Goal: Task Accomplishment & Management: Manage account settings

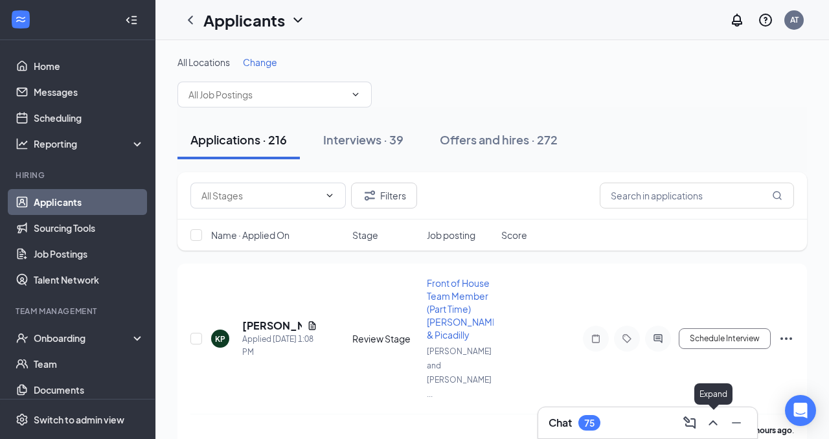
click at [711, 422] on icon "ChevronUp" at bounding box center [713, 422] width 8 height 5
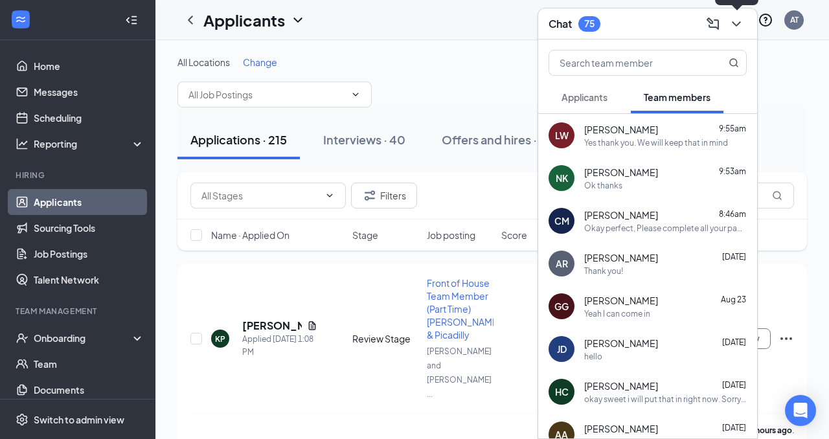
click at [736, 28] on icon "ChevronDown" at bounding box center [737, 24] width 16 height 16
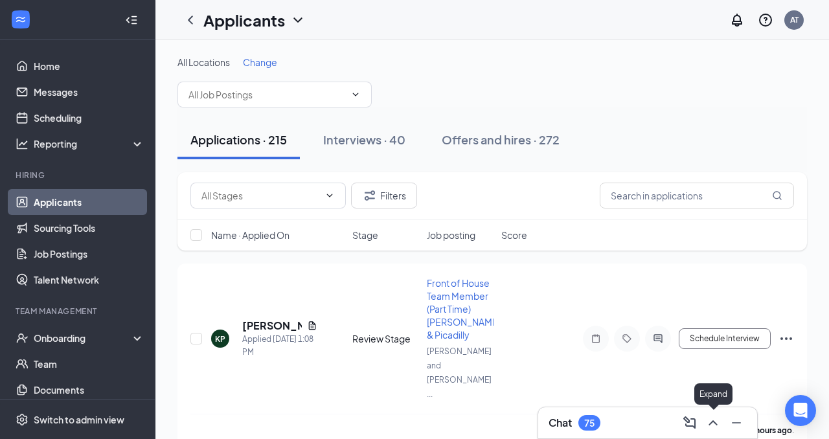
click at [718, 420] on icon "ChevronUp" at bounding box center [713, 423] width 16 height 16
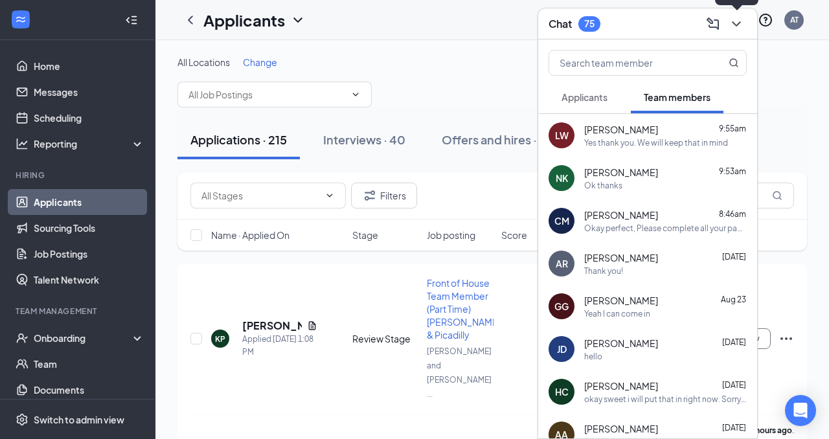
click at [735, 22] on icon "ChevronDown" at bounding box center [737, 24] width 16 height 16
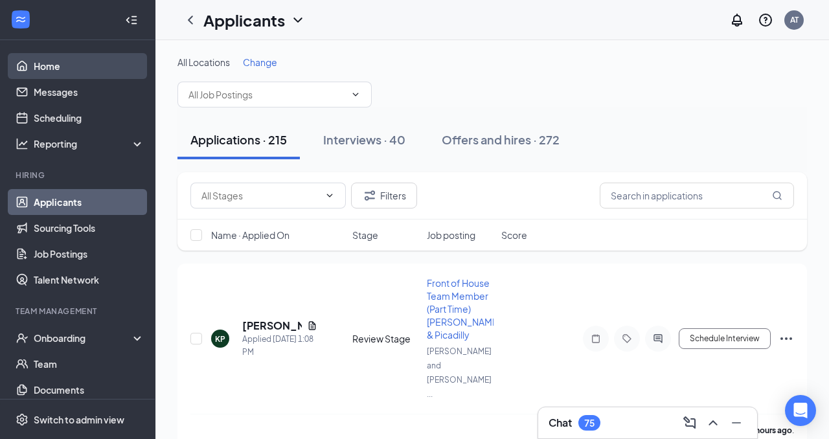
click at [34, 67] on link "Home" at bounding box center [89, 66] width 111 height 26
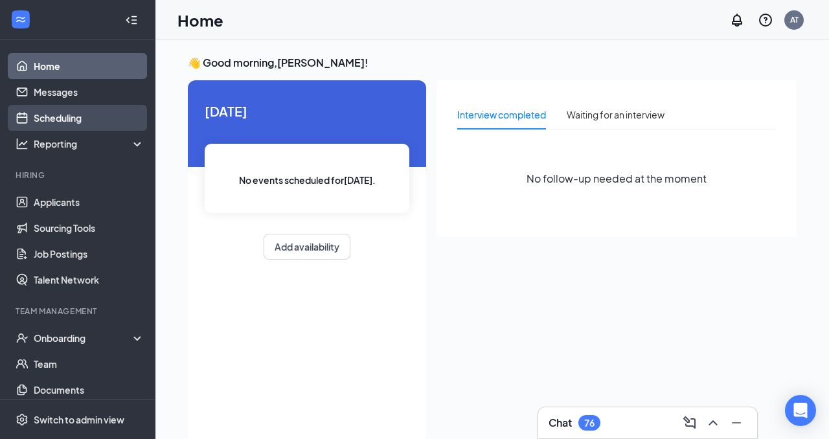
click at [66, 119] on link "Scheduling" at bounding box center [89, 118] width 111 height 26
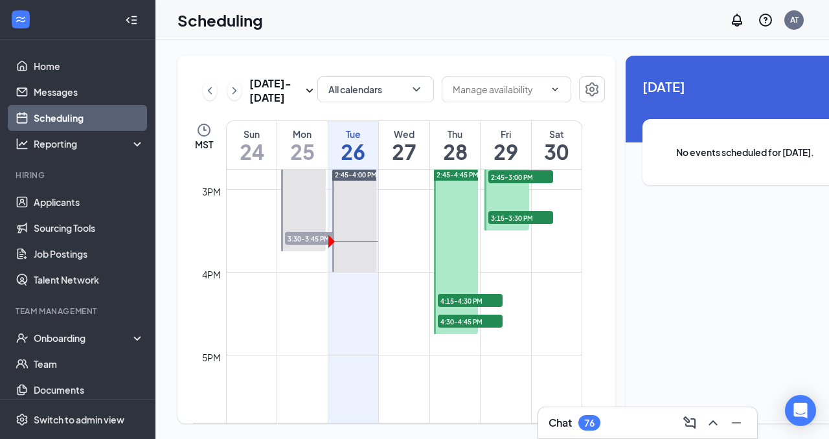
scroll to position [1240, 0]
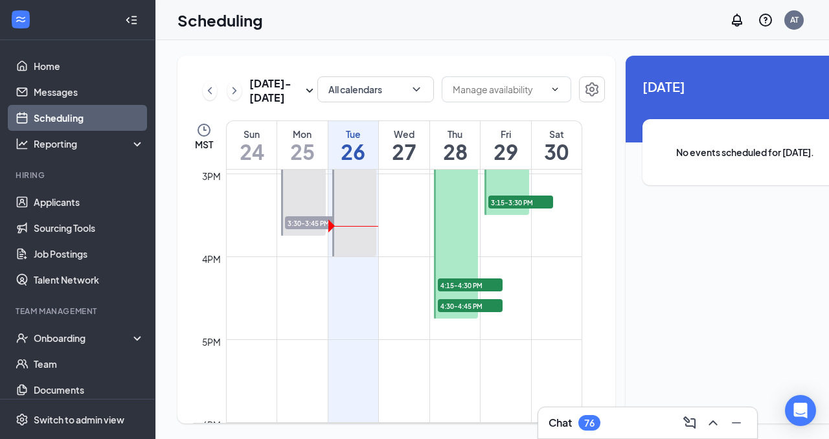
click at [449, 252] on div at bounding box center [456, 236] width 45 height 165
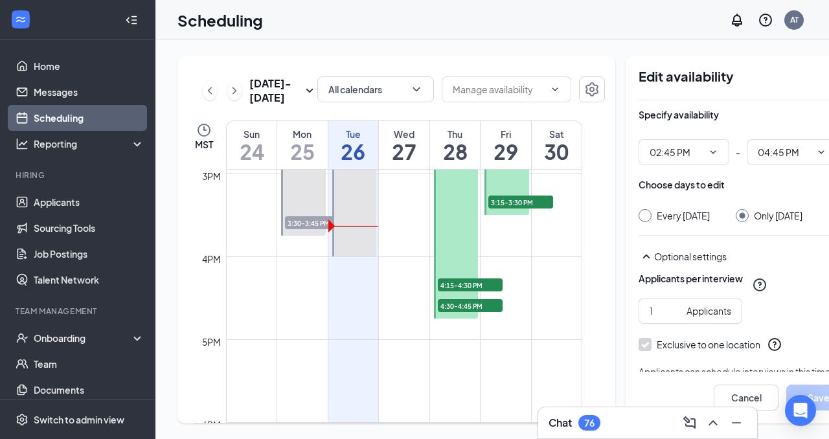
click at [465, 141] on div "Thu" at bounding box center [455, 134] width 51 height 13
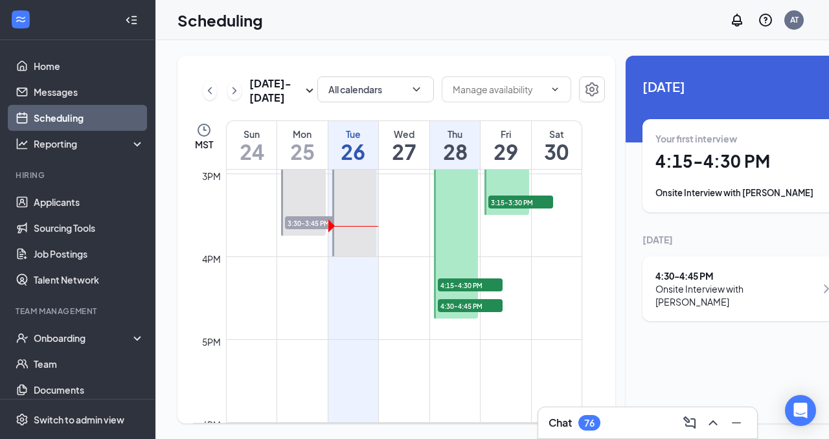
click at [502, 141] on div "Fri" at bounding box center [506, 134] width 51 height 13
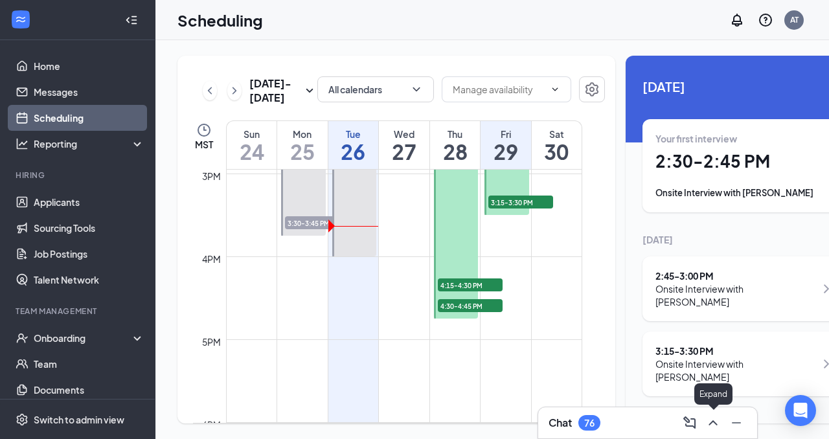
click at [709, 423] on icon "ChevronUp" at bounding box center [713, 423] width 16 height 16
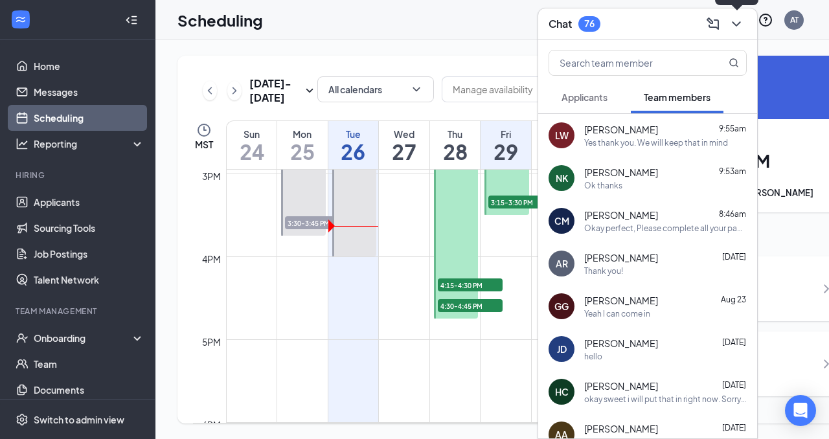
click at [745, 22] on button at bounding box center [736, 24] width 21 height 21
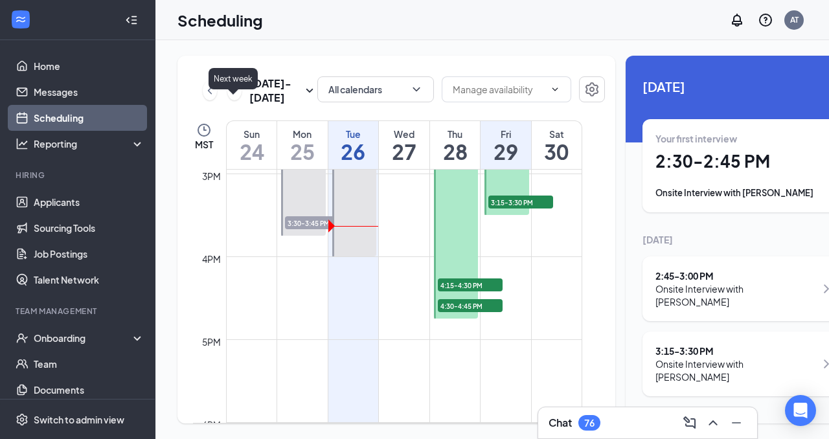
click at [237, 98] on icon "ChevronRight" at bounding box center [234, 91] width 13 height 16
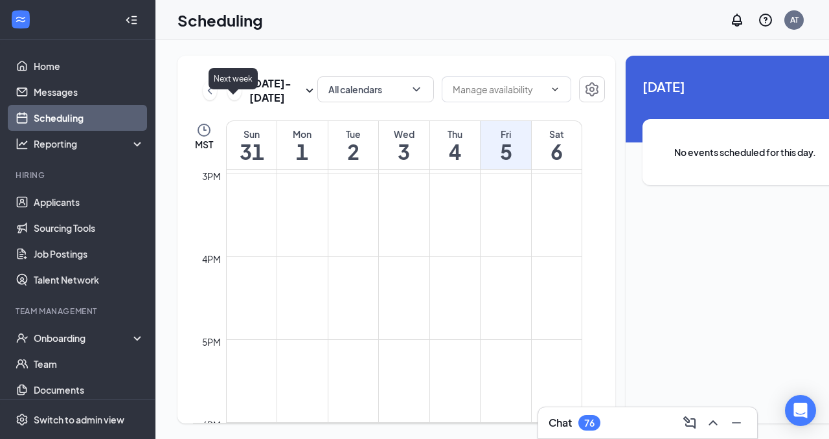
scroll to position [637, 0]
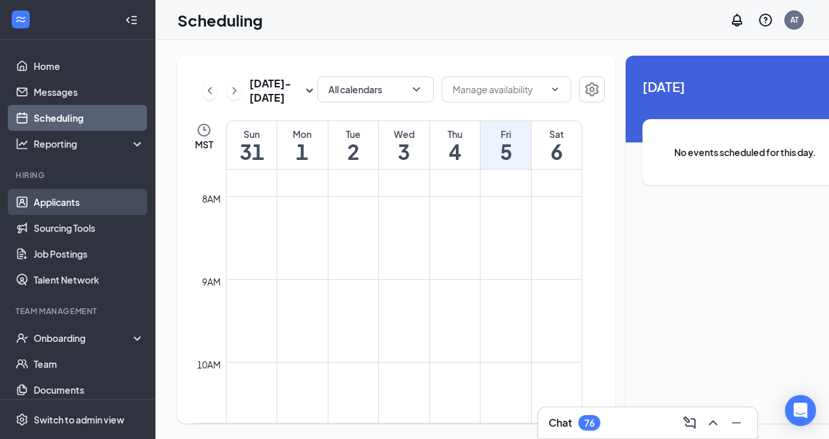
click at [86, 198] on link "Applicants" at bounding box center [89, 202] width 111 height 26
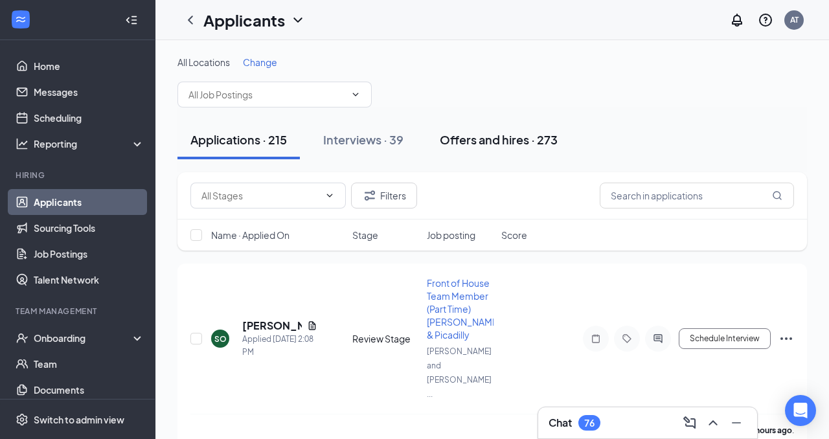
click at [488, 142] on div "Offers and hires · 273" at bounding box center [499, 139] width 118 height 16
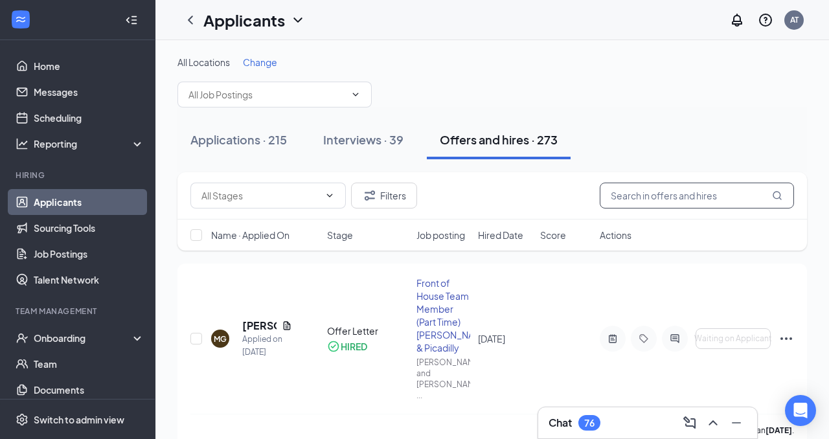
click at [647, 201] on input "text" at bounding box center [697, 196] width 194 height 26
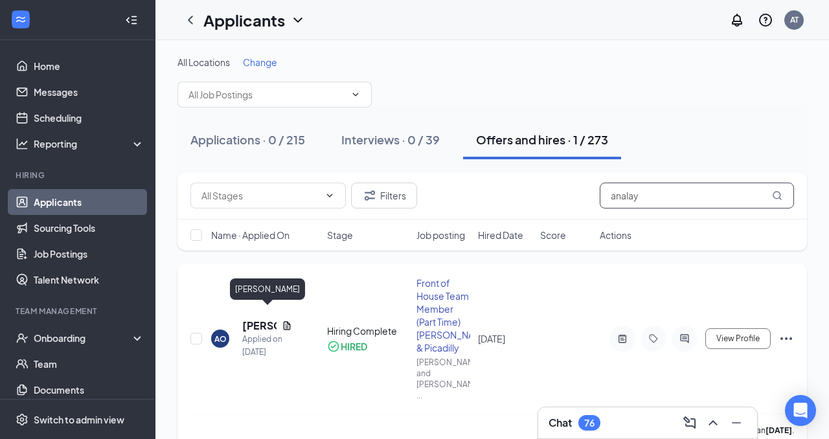
type input "analay"
click at [260, 319] on h5 "[PERSON_NAME]" at bounding box center [259, 326] width 34 height 14
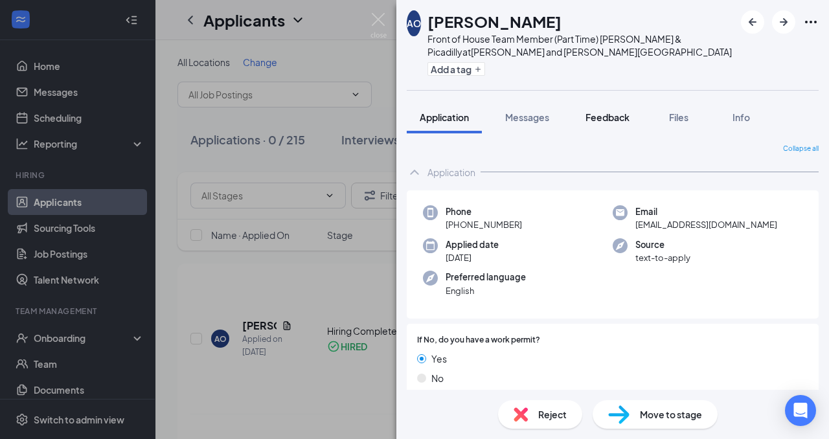
click at [623, 118] on span "Feedback" at bounding box center [608, 117] width 44 height 12
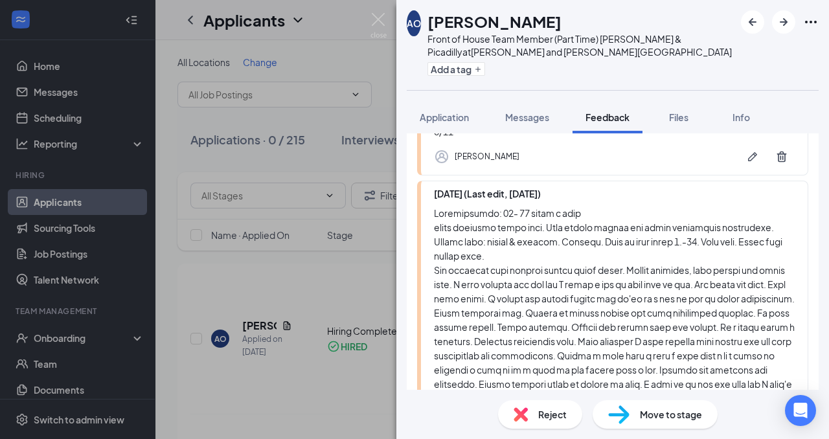
scroll to position [220, 0]
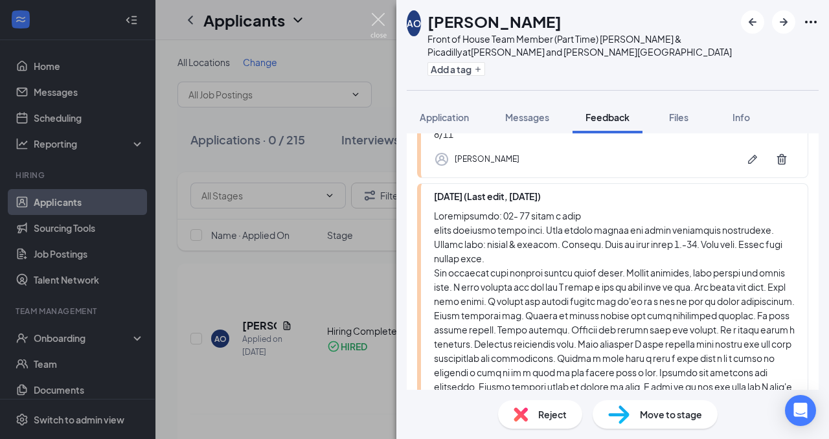
click at [379, 19] on img at bounding box center [378, 25] width 16 height 25
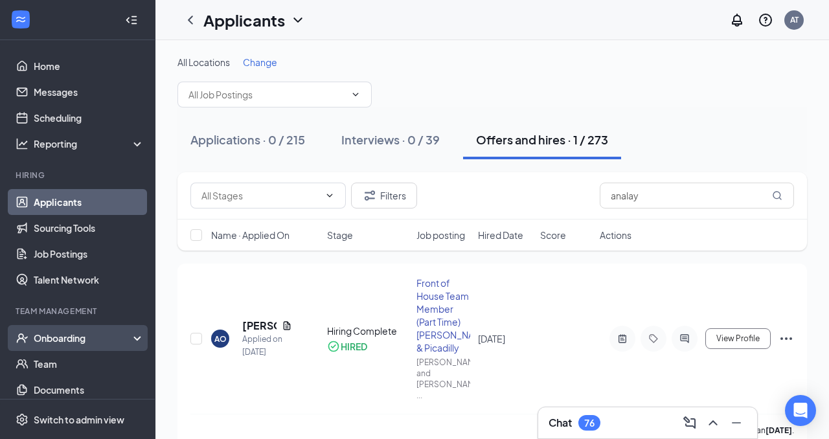
click at [58, 345] on div "Onboarding" at bounding box center [77, 338] width 155 height 26
click at [62, 360] on link "Overview" at bounding box center [89, 364] width 111 height 26
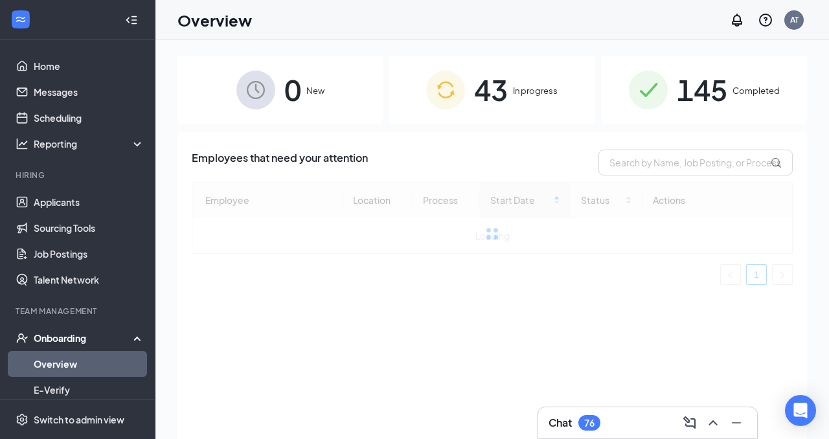
click at [704, 89] on span "145" at bounding box center [702, 89] width 51 height 45
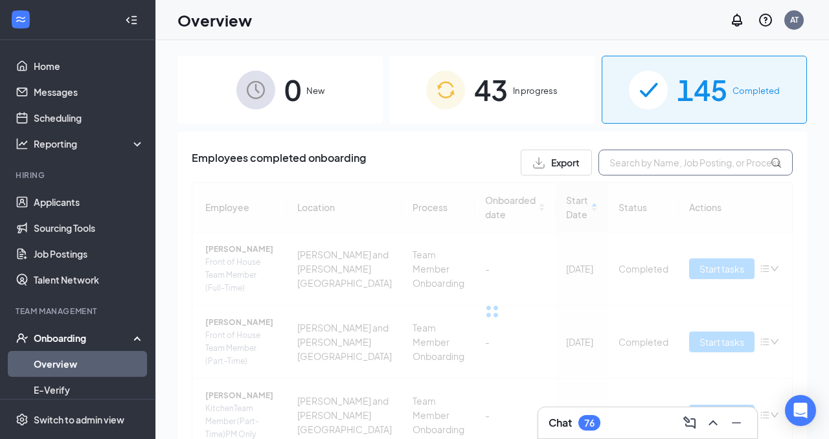
click at [651, 162] on input "text" at bounding box center [695, 163] width 194 height 26
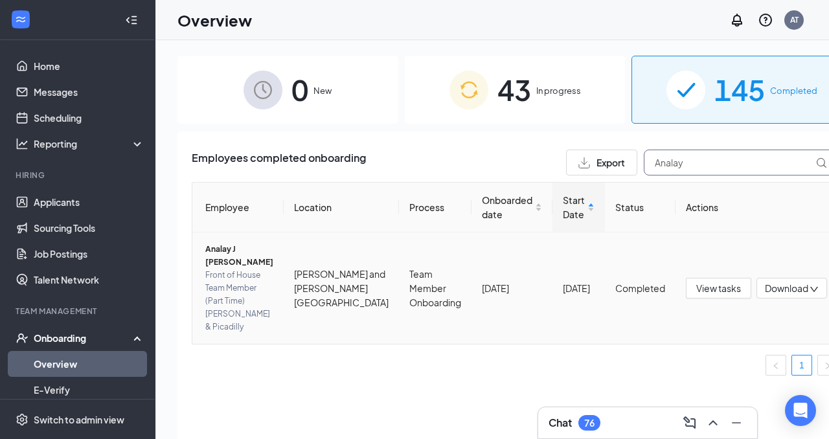
type input "Analay"
click at [553, 250] on td "Aug 5" at bounding box center [579, 288] width 52 height 111
click at [696, 281] on span "View tasks" at bounding box center [718, 288] width 45 height 14
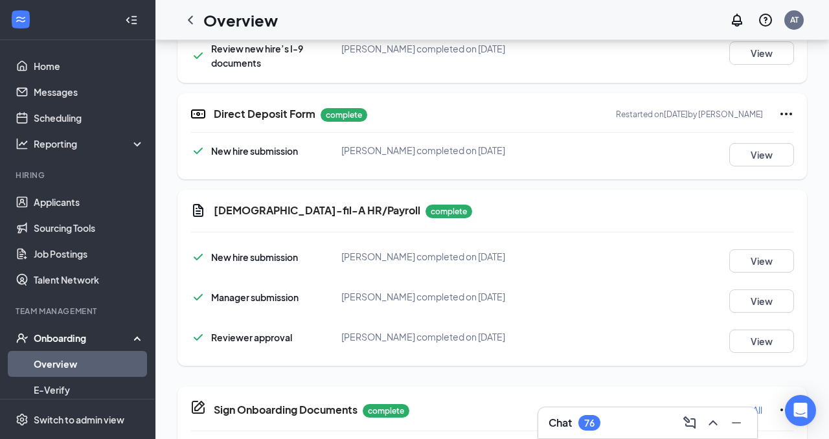
scroll to position [711, 0]
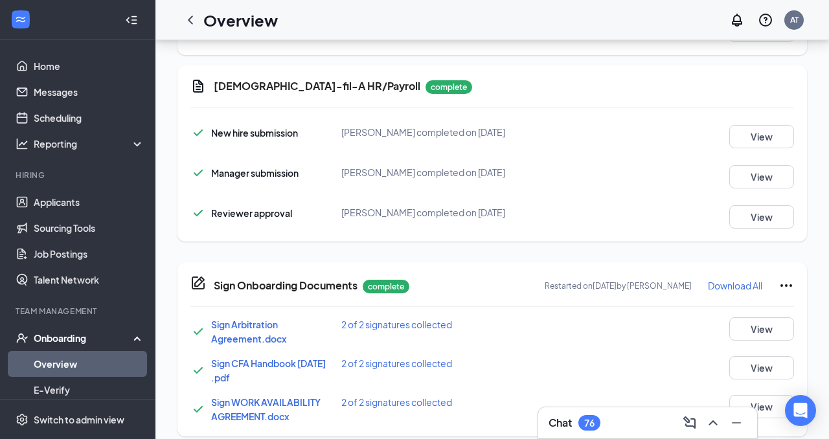
click at [288, 396] on span "Sign WORK AVAILABILITY AGREEMENT.docx" at bounding box center [265, 409] width 109 height 26
click at [776, 396] on button "View" at bounding box center [761, 406] width 65 height 23
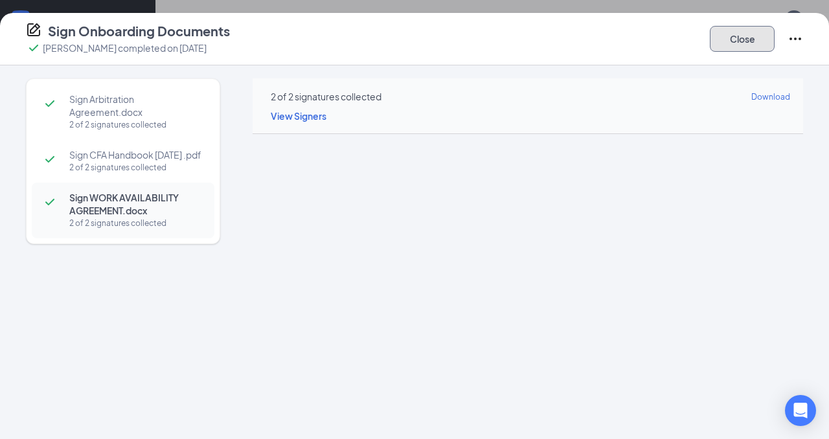
click at [749, 38] on button "Close" at bounding box center [742, 39] width 65 height 26
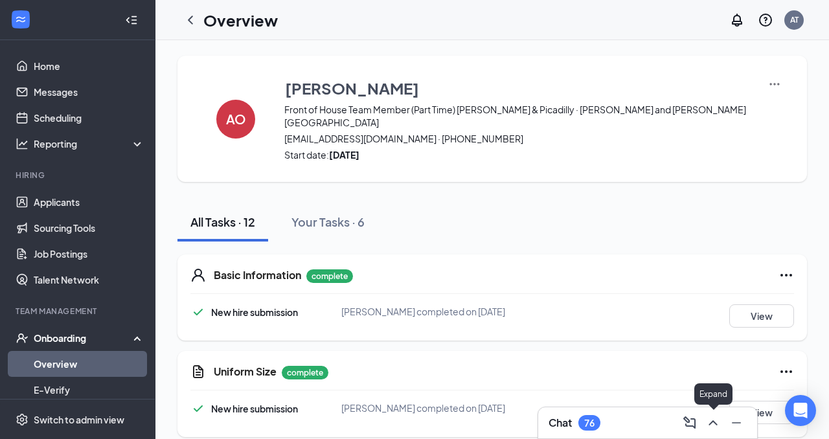
click at [707, 419] on icon "ChevronUp" at bounding box center [713, 423] width 16 height 16
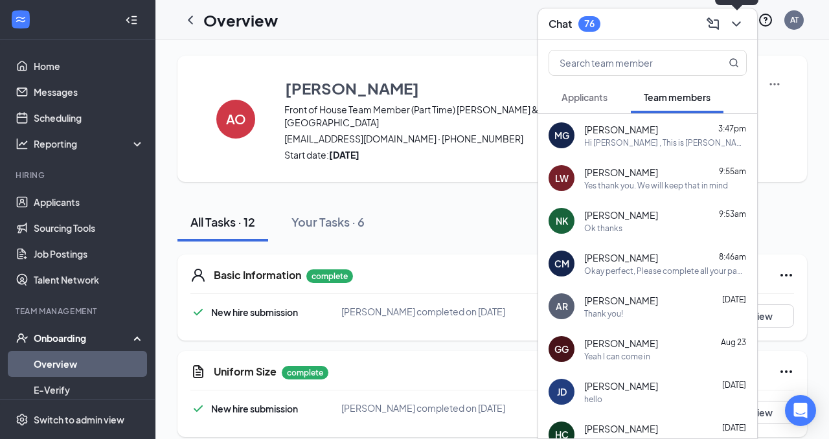
click at [743, 19] on icon "ChevronDown" at bounding box center [737, 24] width 16 height 16
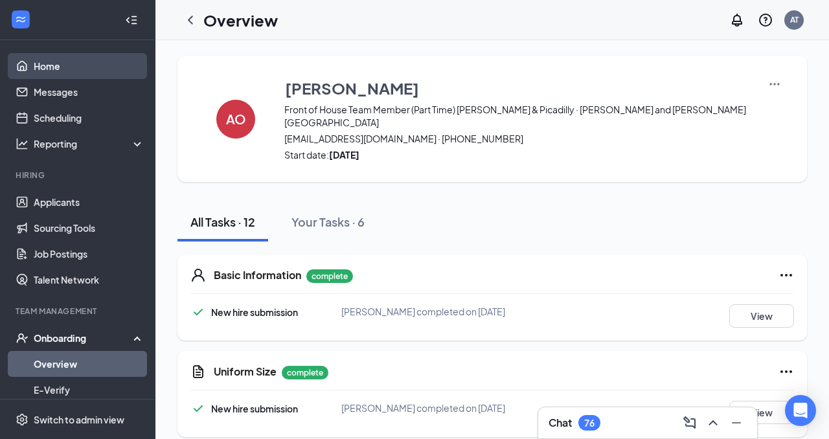
click at [74, 69] on link "Home" at bounding box center [89, 66] width 111 height 26
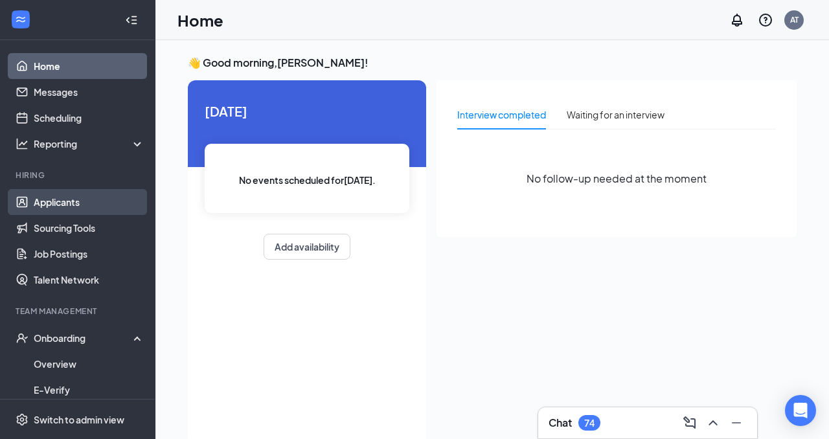
click at [84, 200] on link "Applicants" at bounding box center [89, 202] width 111 height 26
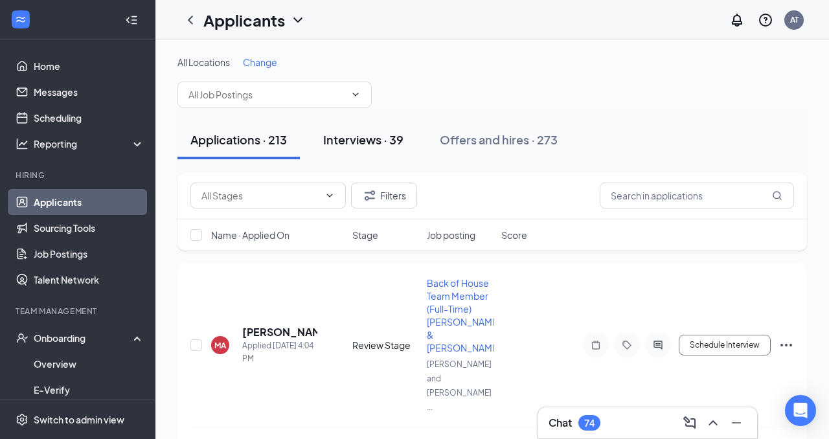
click at [390, 135] on div "Interviews · 39" at bounding box center [363, 139] width 80 height 16
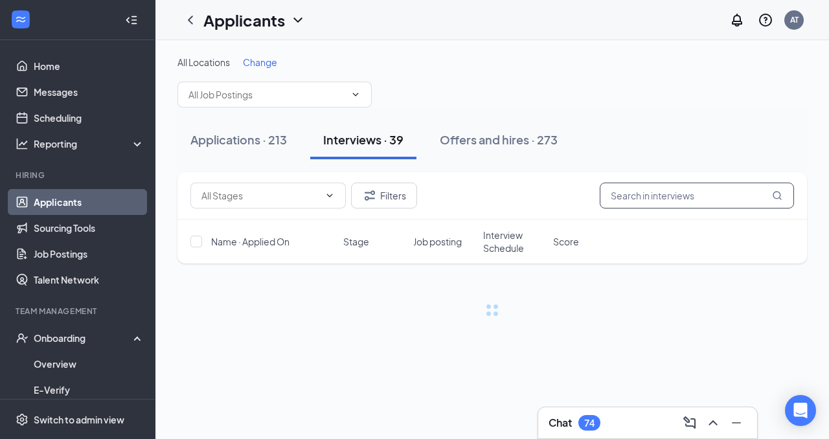
click at [681, 192] on input "text" at bounding box center [697, 196] width 194 height 26
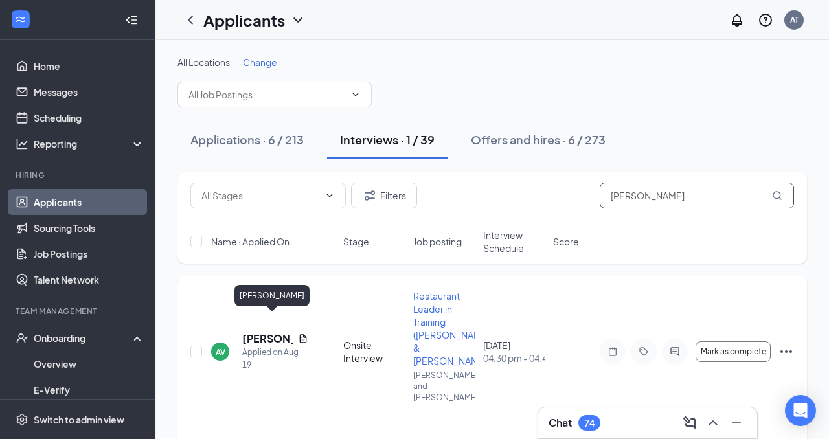
type input "[PERSON_NAME]"
click at [248, 332] on h5 "[PERSON_NAME]" at bounding box center [267, 339] width 51 height 14
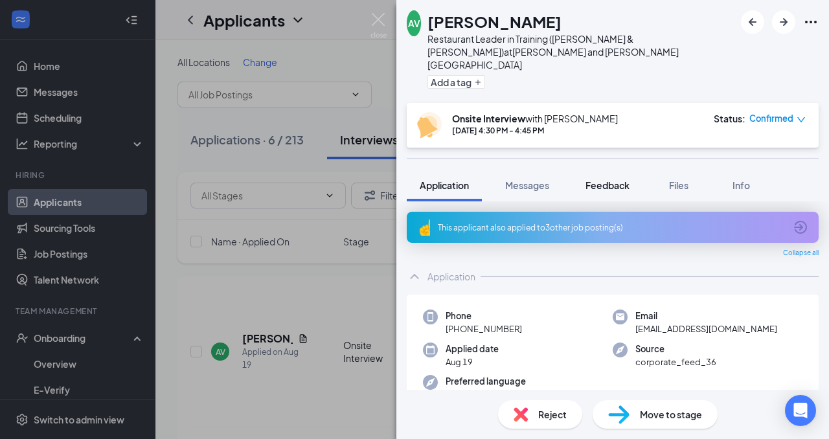
click at [625, 179] on span "Feedback" at bounding box center [608, 185] width 44 height 12
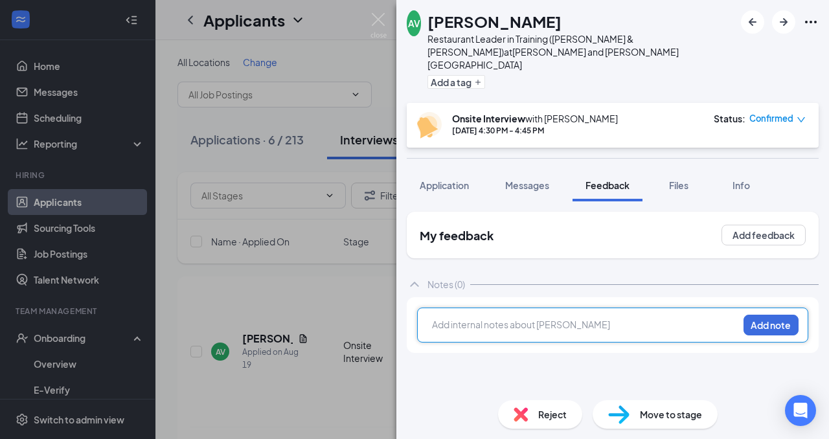
click at [474, 318] on div at bounding box center [585, 325] width 305 height 14
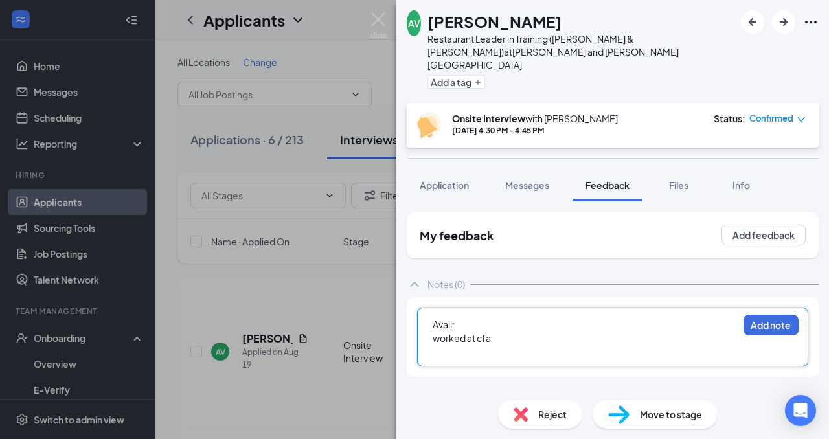
click at [489, 332] on span "worked at cfa" at bounding box center [462, 338] width 58 height 12
click at [464, 345] on div at bounding box center [585, 352] width 305 height 14
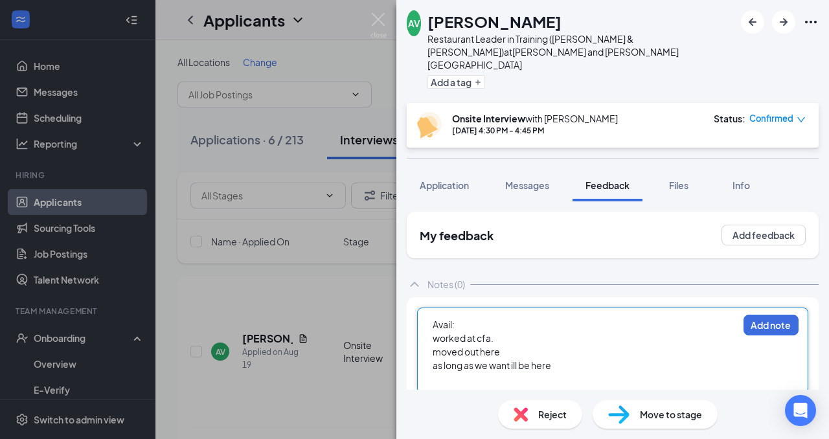
click at [472, 318] on div "Avail:" at bounding box center [585, 325] width 305 height 14
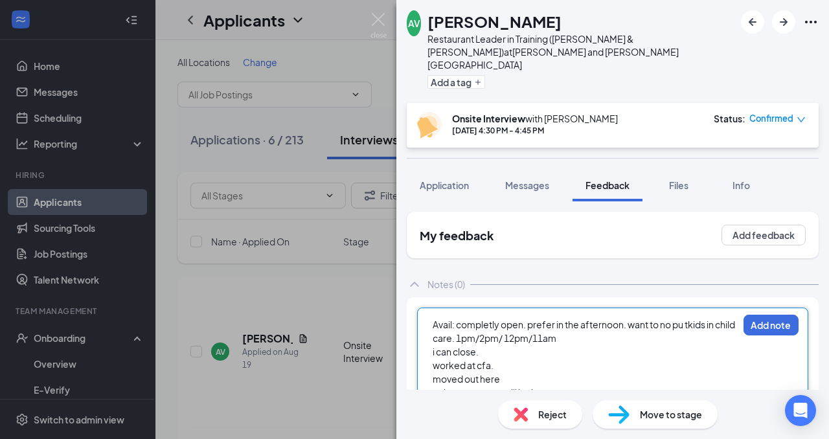
click at [567, 329] on span "Avail: completly open. prefer in the afternoon. want to no pu tkids in child ca…" at bounding box center [585, 331] width 304 height 25
click at [589, 328] on div "Avail: completly open. prefer in the afternoon. want to no pu tkids in child ca…" at bounding box center [585, 331] width 305 height 27
click at [693, 319] on span "Avail: completly open. prefer in the afternoon. want to no pu tkids in child ca…" at bounding box center [585, 331] width 304 height 25
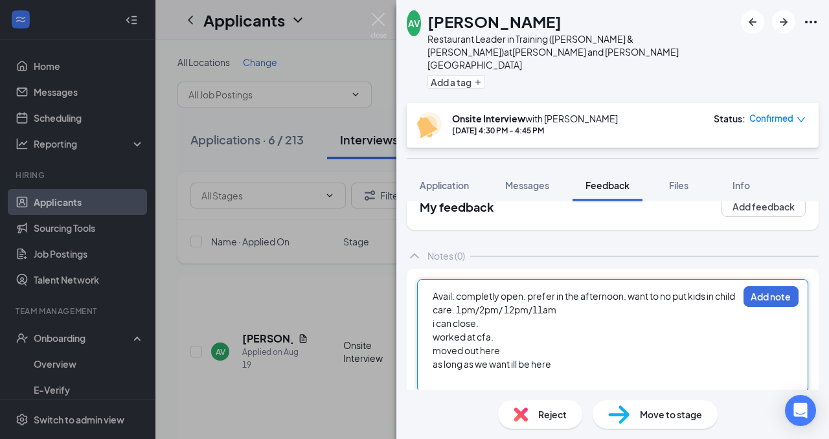
click at [511, 371] on div at bounding box center [585, 378] width 305 height 14
click at [483, 331] on span "worked at cfa." at bounding box center [463, 337] width 61 height 12
click at [433, 331] on span "worked at cfa." at bounding box center [463, 337] width 61 height 12
click at [447, 330] on div at bounding box center [585, 337] width 305 height 14
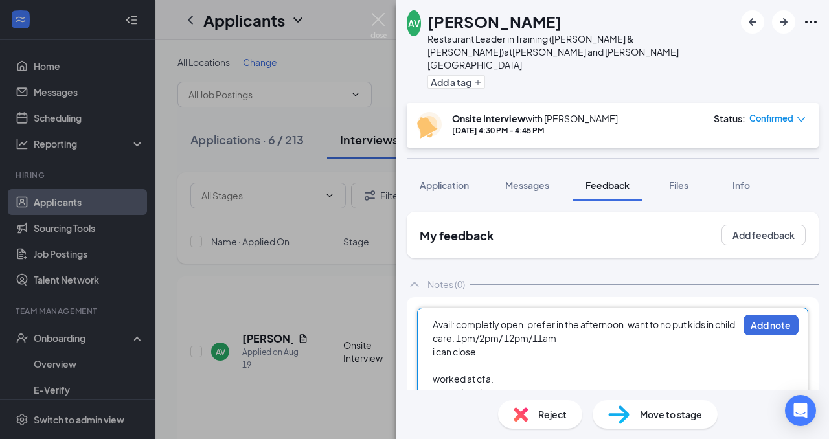
scroll to position [42, 0]
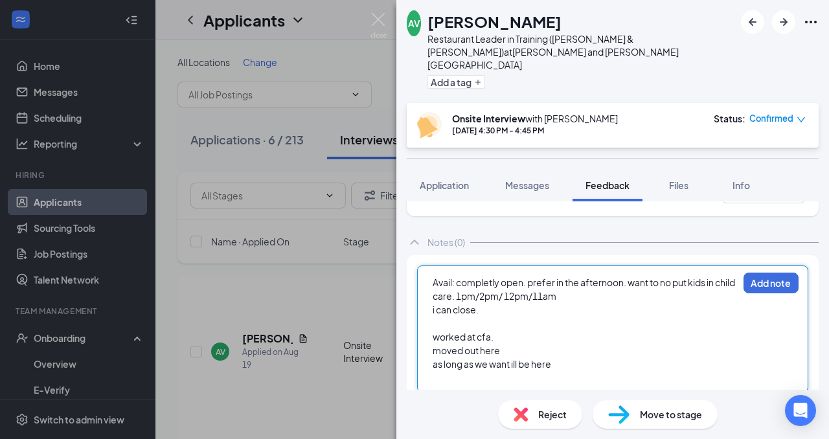
click at [481, 371] on div at bounding box center [585, 378] width 305 height 14
click at [510, 372] on span "wage expectation 23$" at bounding box center [480, 378] width 95 height 12
click at [436, 317] on div at bounding box center [585, 324] width 305 height 14
click at [544, 371] on div "wage expectation: 23$" at bounding box center [585, 378] width 305 height 14
click at [554, 385] on span "has been in leadership befroe at HR jobs" at bounding box center [517, 391] width 168 height 12
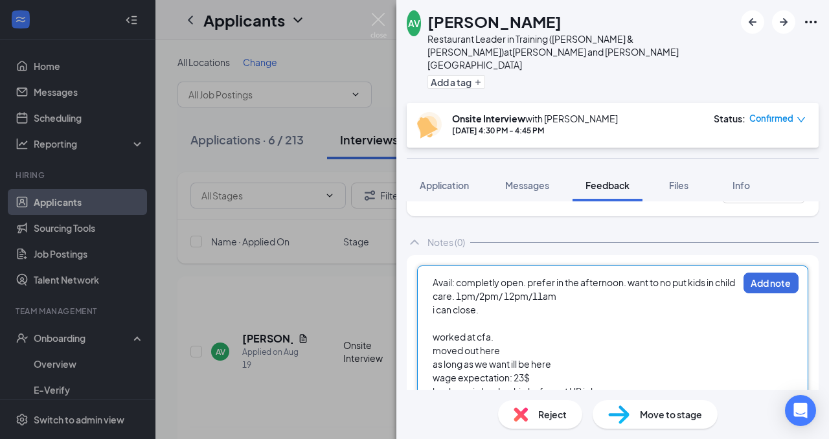
scroll to position [69, 0]
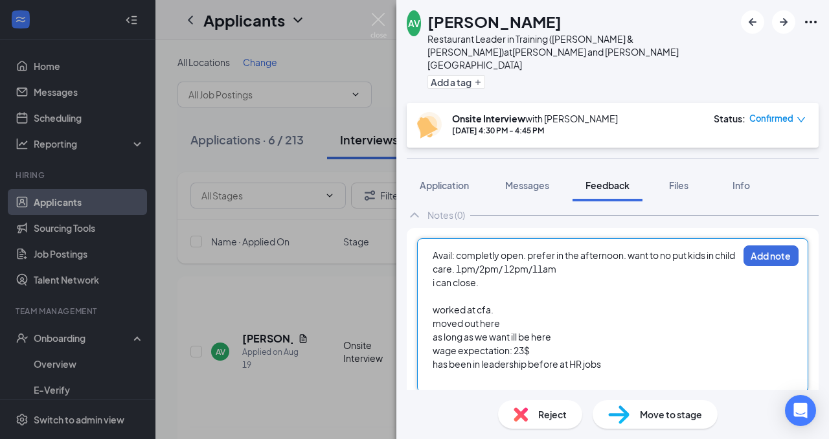
click at [580, 371] on div at bounding box center [585, 378] width 305 height 14
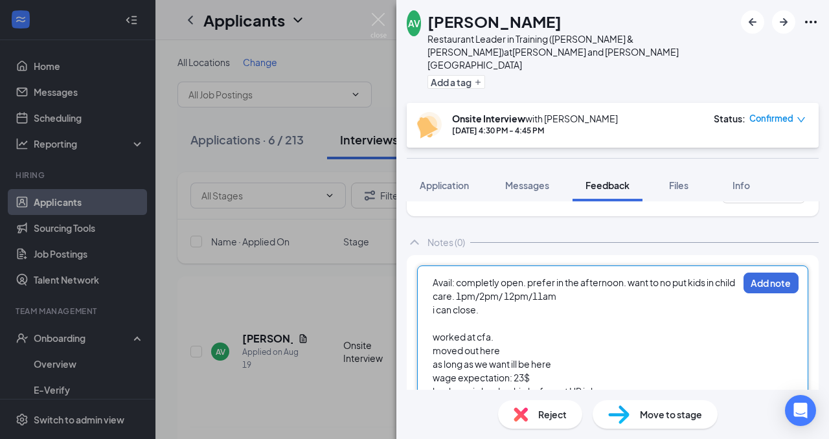
scroll to position [83, 0]
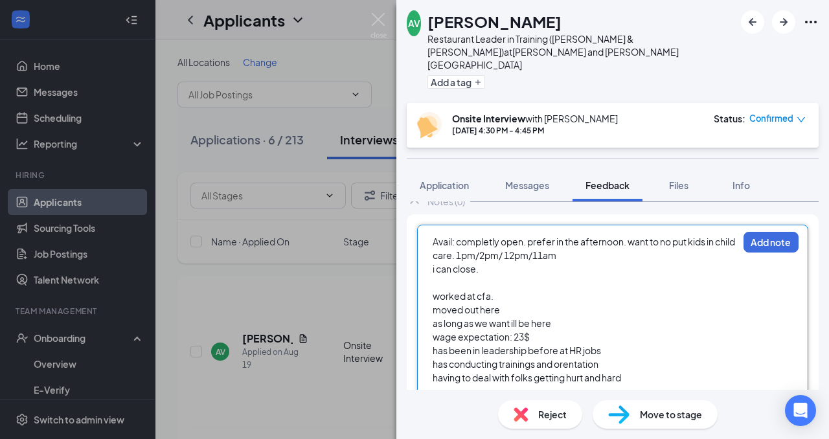
click at [462, 276] on div at bounding box center [585, 283] width 305 height 14
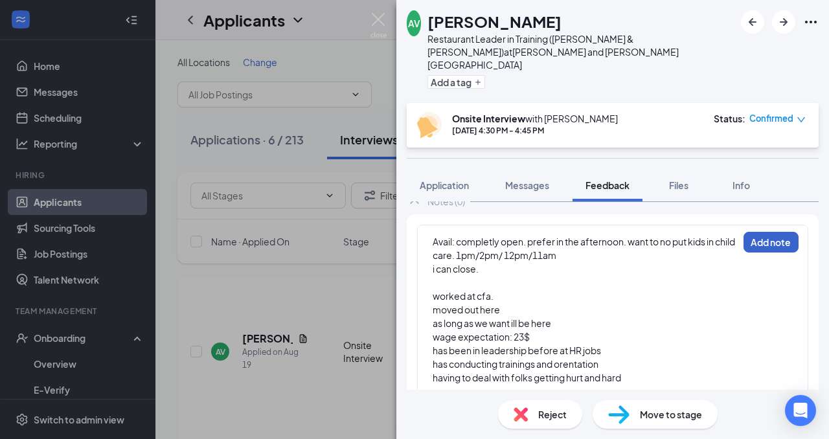
click at [782, 232] on button "Add note" at bounding box center [771, 242] width 55 height 21
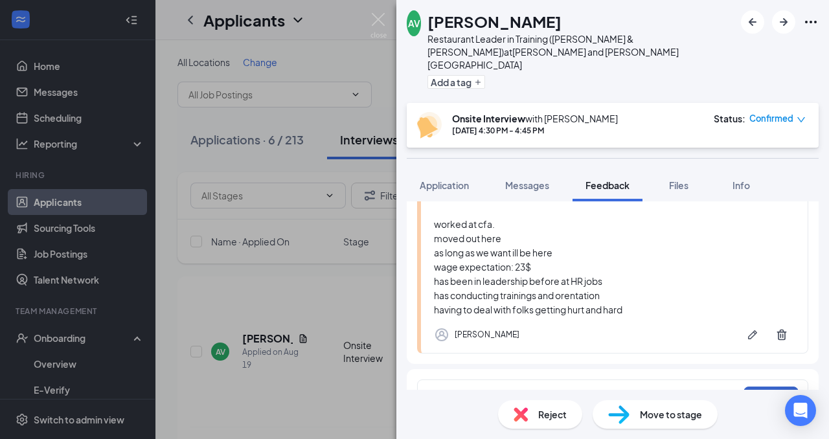
scroll to position [179, 0]
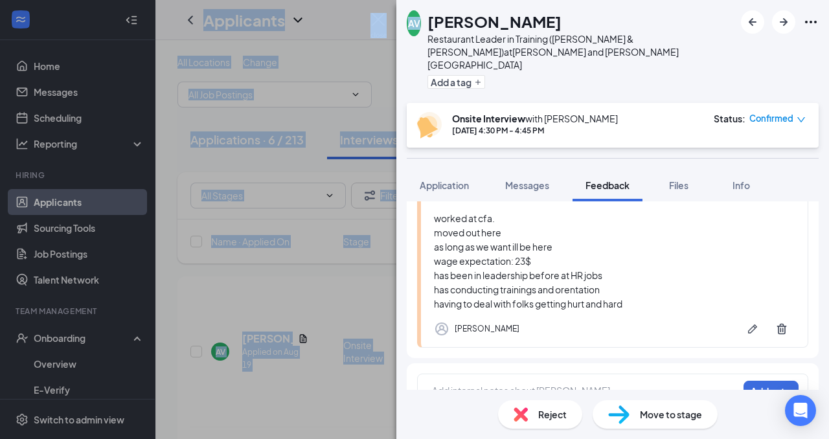
drag, startPoint x: 358, startPoint y: 25, endPoint x: 229, endPoint y: -67, distance: 158.2
click at [229, 0] on html "Home Messages Scheduling Reporting Hiring Applicants Sourcing Tools Job Posting…" at bounding box center [414, 219] width 829 height 439
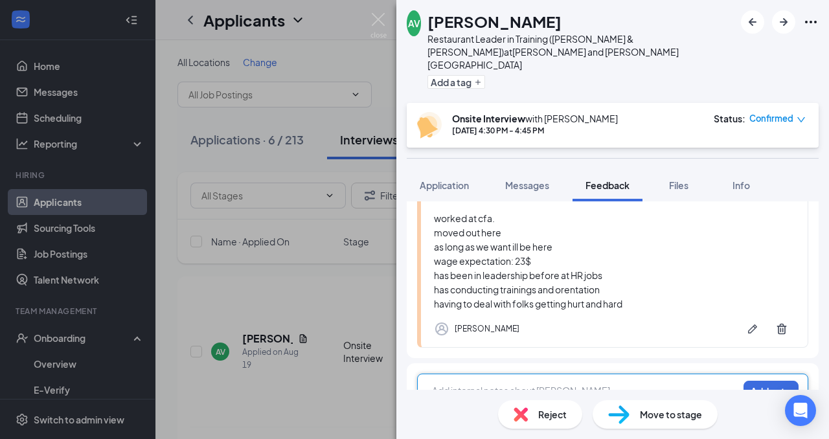
click at [484, 384] on div at bounding box center [585, 391] width 305 height 14
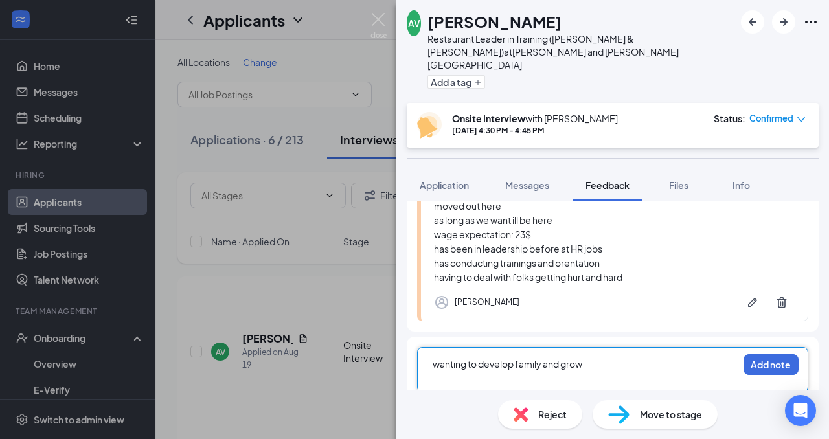
click at [587, 371] on div at bounding box center [585, 378] width 305 height 14
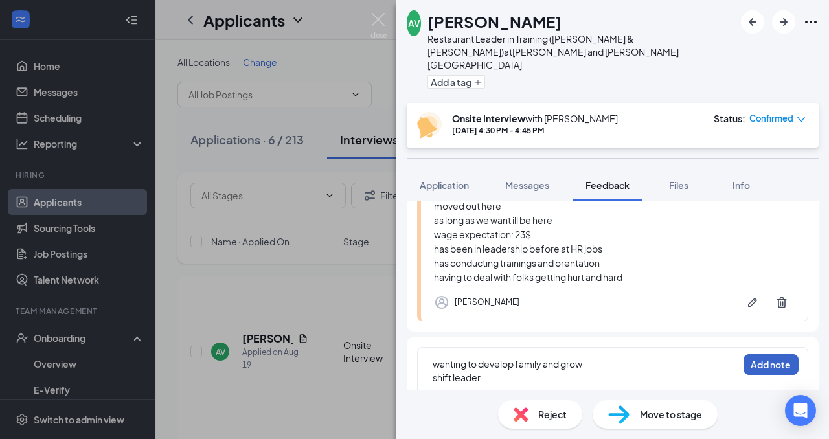
click at [776, 354] on button "Add note" at bounding box center [771, 364] width 55 height 21
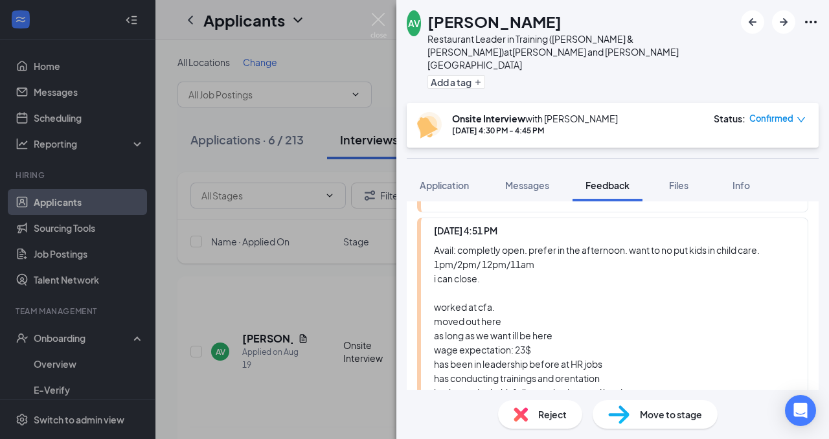
scroll to position [165, 0]
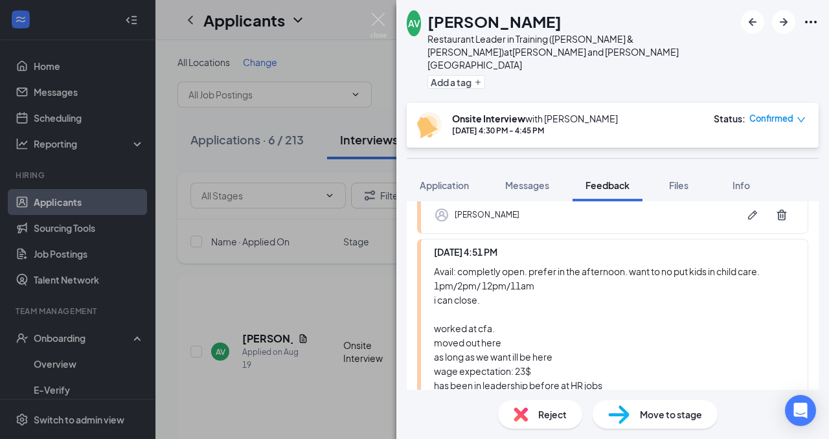
click at [645, 416] on span "Move to stage" at bounding box center [671, 414] width 62 height 14
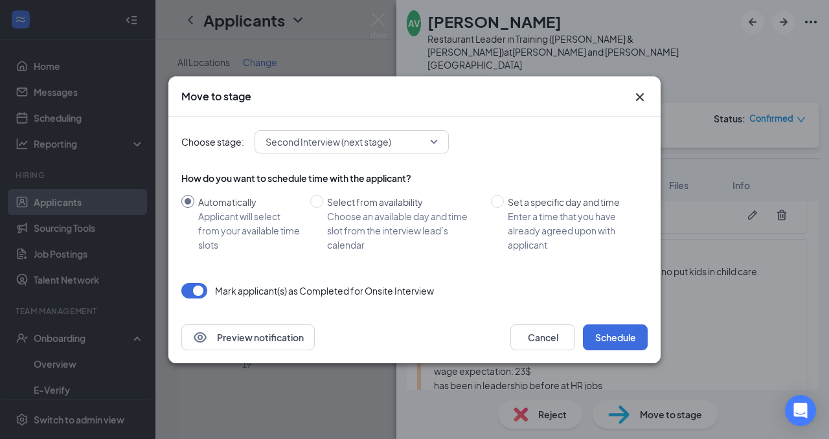
click at [404, 144] on span "Second Interview (next stage)" at bounding box center [346, 141] width 161 height 19
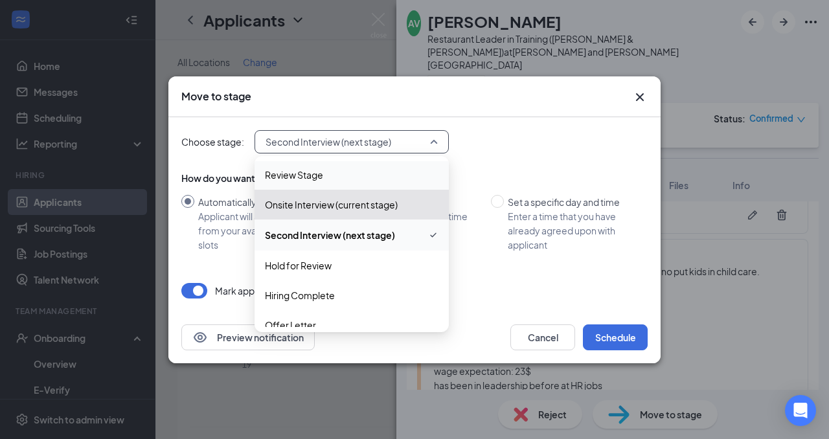
scroll to position [74, 0]
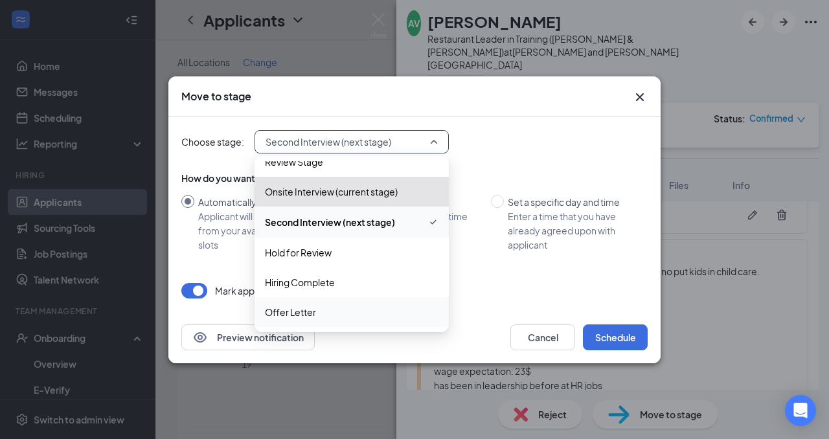
click at [337, 310] on span "Offer Letter" at bounding box center [352, 312] width 174 height 14
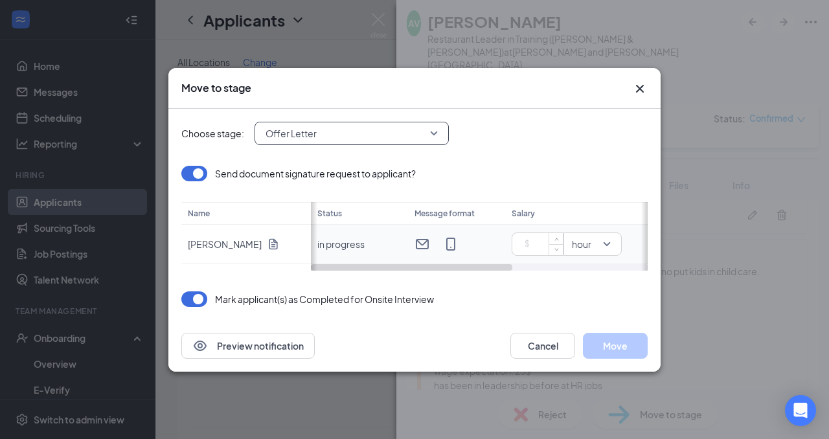
click at [542, 245] on input at bounding box center [540, 243] width 45 height 19
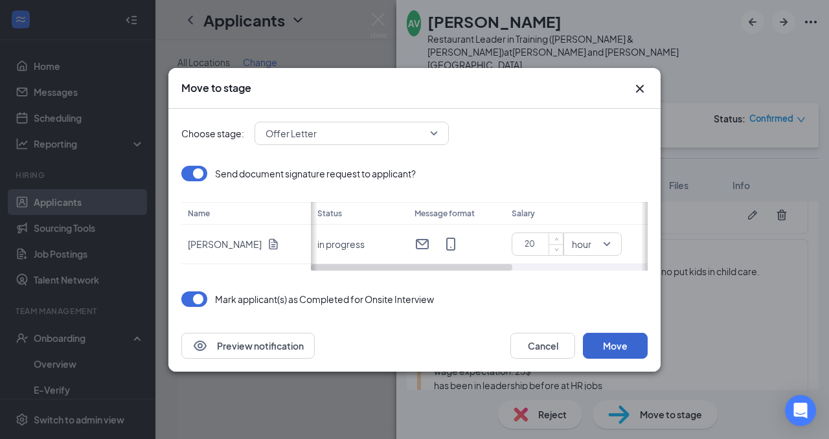
type input "20"
click at [619, 349] on button "Move" at bounding box center [615, 346] width 65 height 26
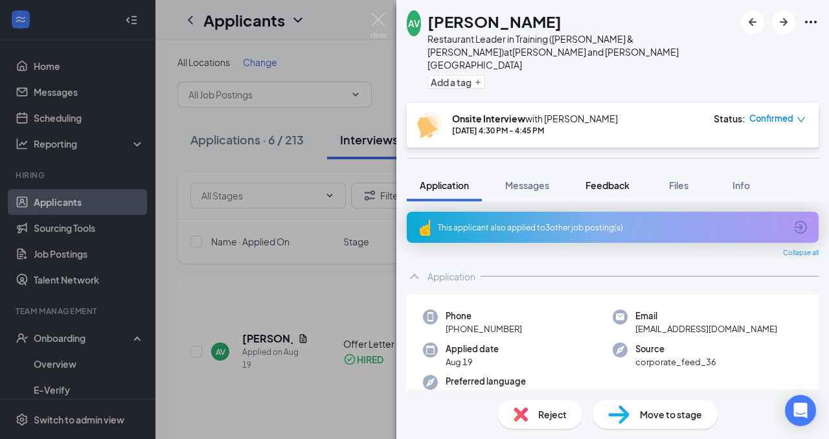
click at [602, 179] on span "Feedback" at bounding box center [608, 185] width 44 height 12
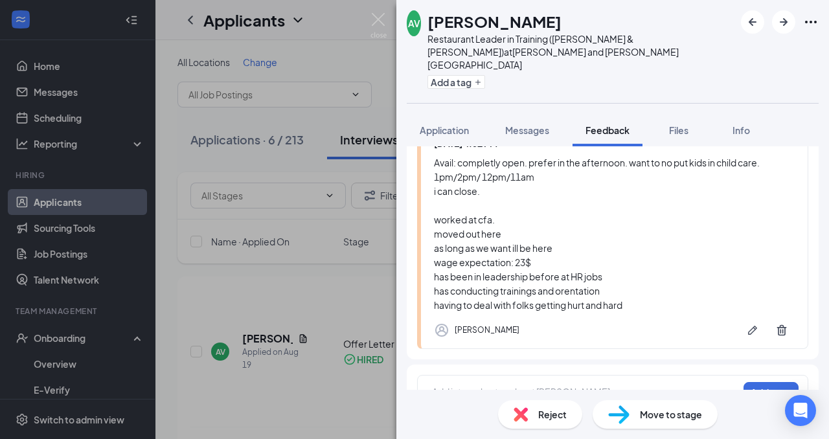
scroll to position [236, 0]
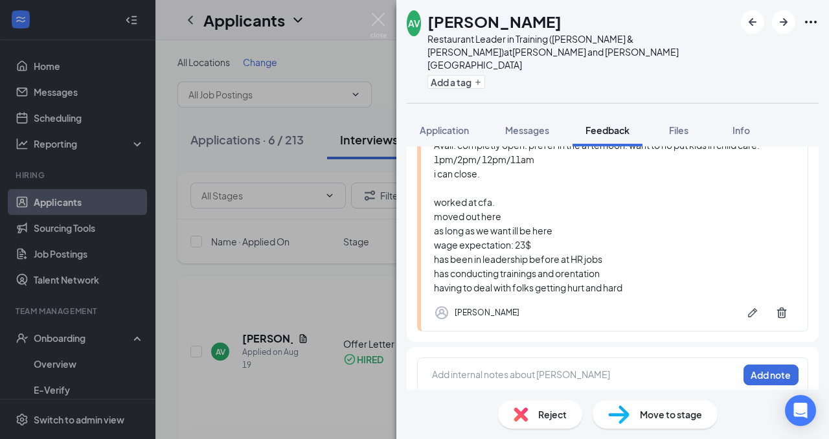
click at [523, 368] on div at bounding box center [585, 375] width 305 height 14
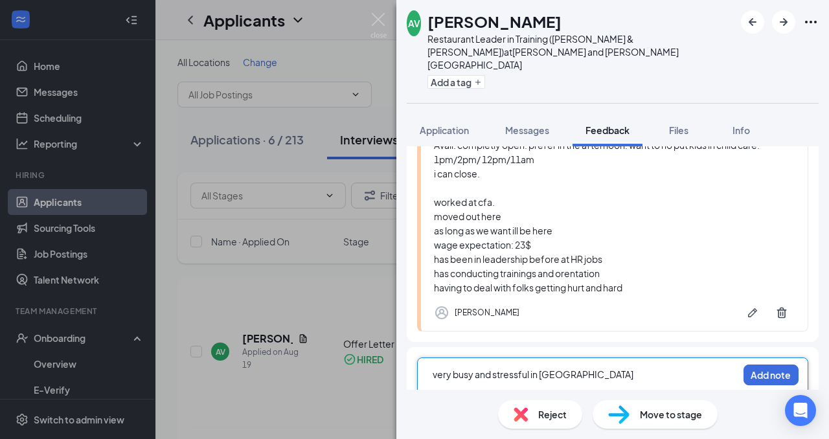
click at [555, 368] on div "very busy and stressful in [GEOGRAPHIC_DATA]" at bounding box center [585, 375] width 305 height 14
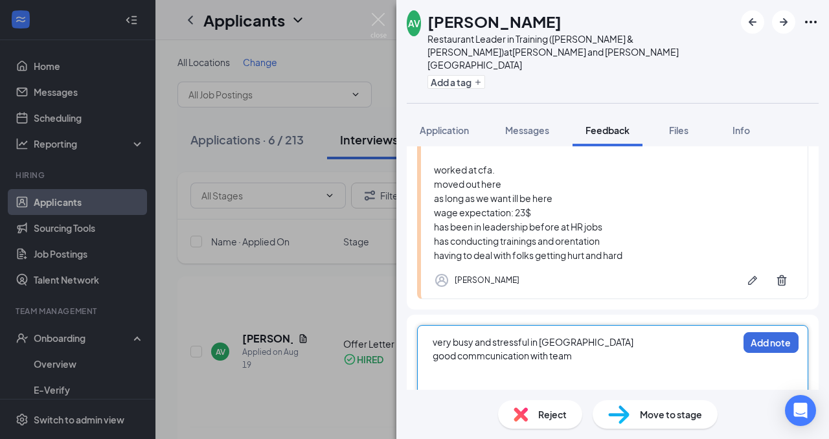
scroll to position [273, 0]
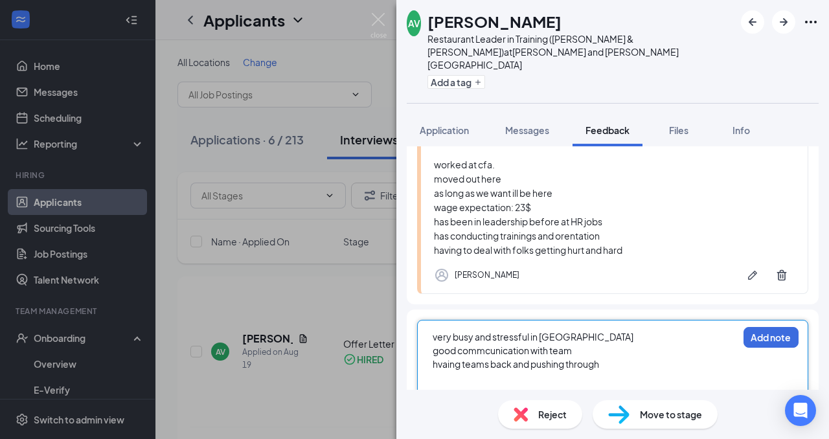
click at [448, 358] on span "hvaing teams back and pushing through" at bounding box center [516, 364] width 166 height 12
click at [542, 385] on div at bounding box center [585, 392] width 305 height 14
click at [475, 371] on div at bounding box center [585, 378] width 305 height 14
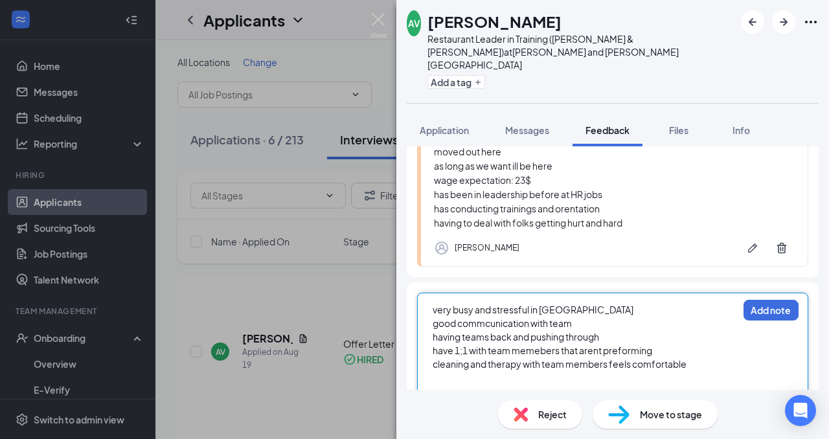
scroll to position [314, 0]
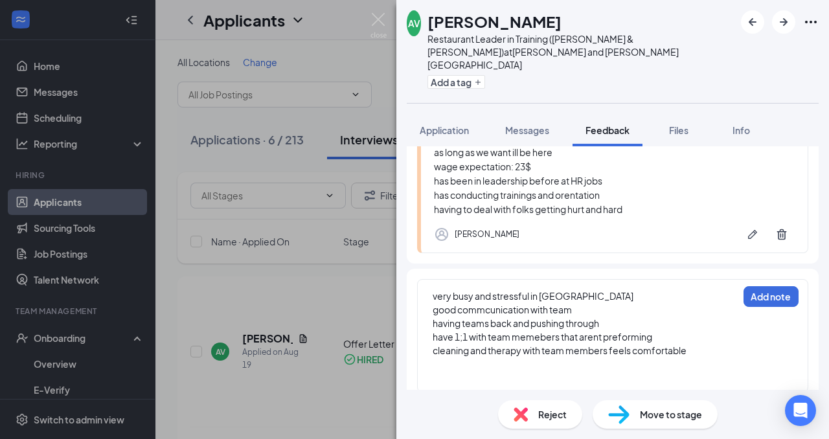
click at [441, 372] on div "very busy and stressful in LA good commcunication with team having teams back a…" at bounding box center [612, 335] width 391 height 113
click at [437, 371] on div at bounding box center [585, 378] width 305 height 14
click at [433, 358] on div at bounding box center [585, 365] width 305 height 14
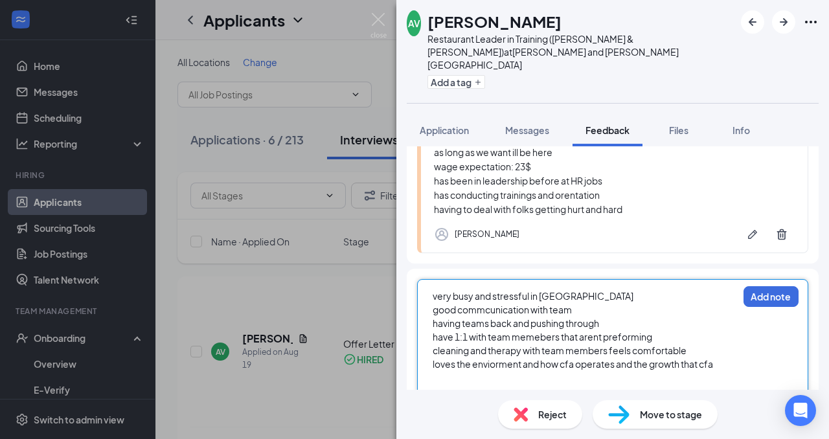
scroll to position [328, 0]
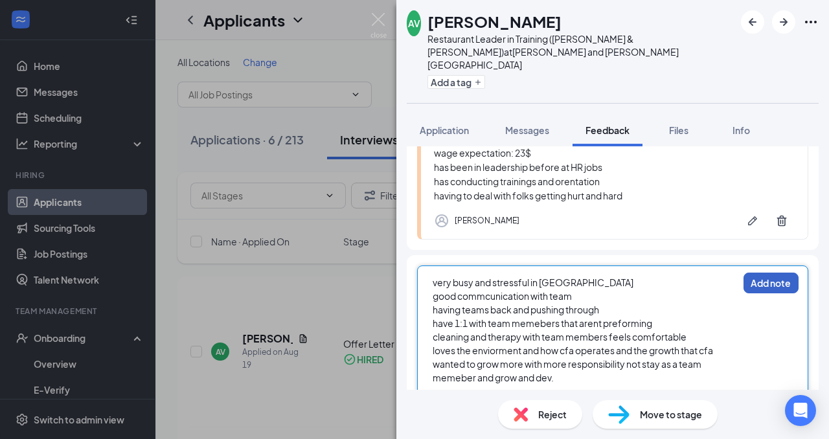
click at [778, 273] on button "Add note" at bounding box center [771, 283] width 55 height 21
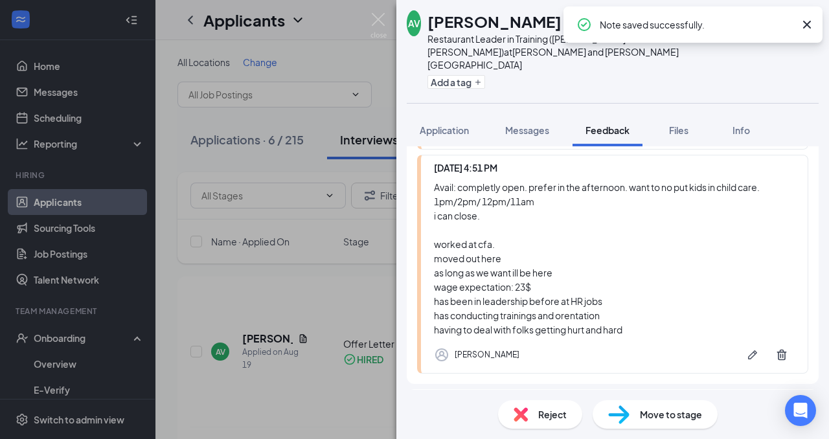
scroll to position [417, 0]
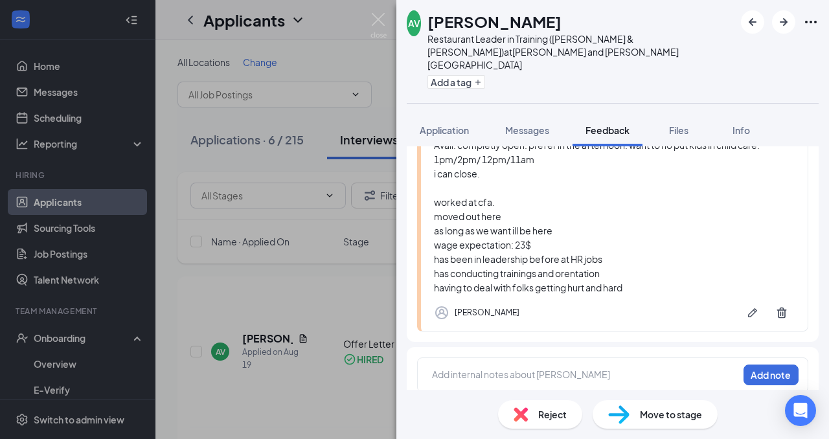
click at [508, 368] on div at bounding box center [585, 376] width 305 height 17
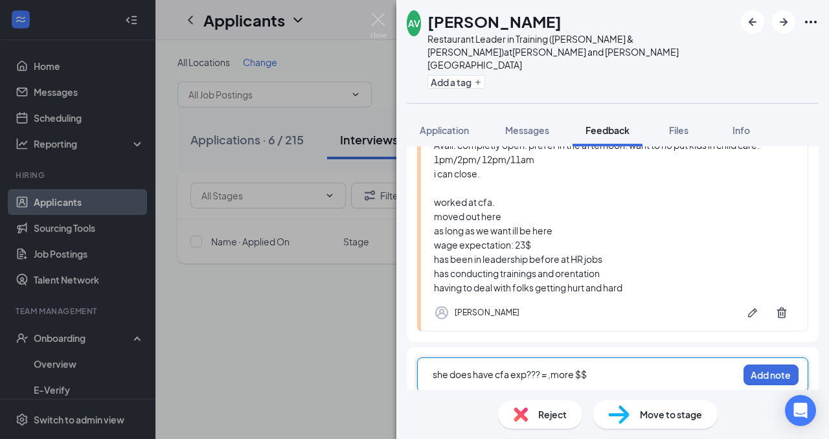
click at [590, 368] on div "she does have cfa exp??? = ,more $$" at bounding box center [585, 375] width 305 height 14
click at [383, 17] on img at bounding box center [378, 25] width 16 height 25
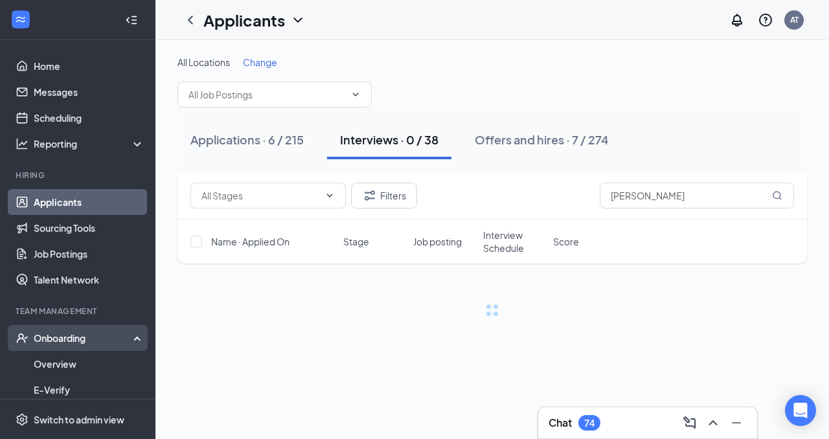
click at [105, 341] on div "Onboarding" at bounding box center [84, 338] width 100 height 13
click at [75, 342] on div "Onboarding" at bounding box center [84, 338] width 100 height 13
click at [63, 365] on link "Overview" at bounding box center [89, 364] width 111 height 26
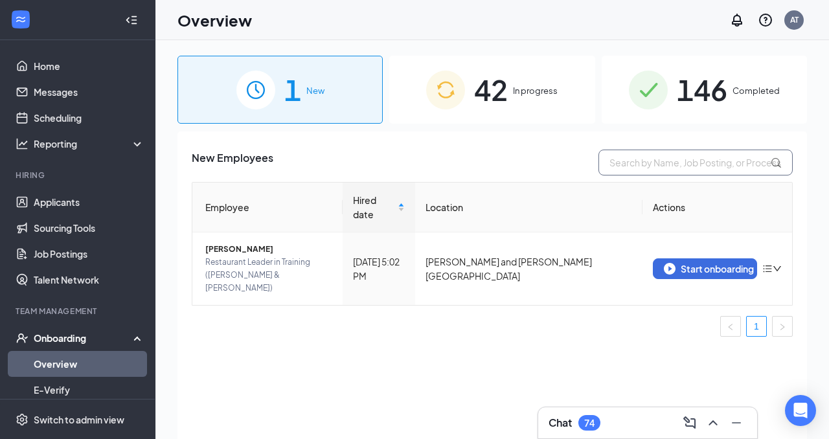
click at [667, 165] on input "text" at bounding box center [695, 163] width 194 height 26
click at [720, 263] on div "Start onboarding" at bounding box center [705, 269] width 83 height 12
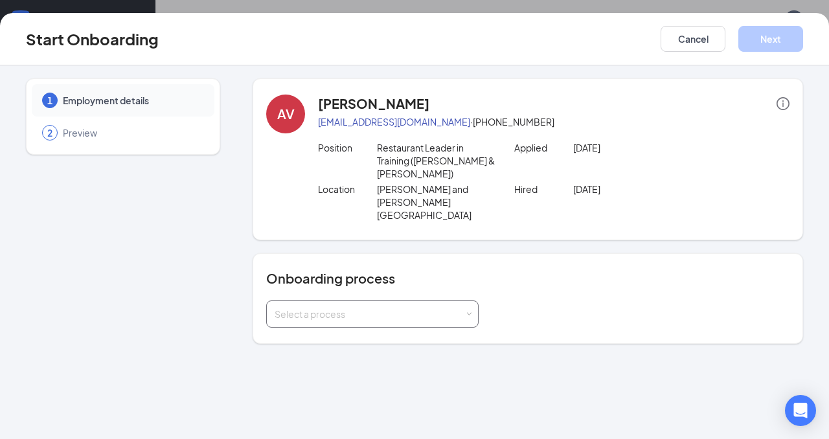
click at [442, 308] on div "Select a process" at bounding box center [370, 314] width 190 height 13
click at [429, 318] on li "Team Member Onboarding" at bounding box center [372, 315] width 212 height 23
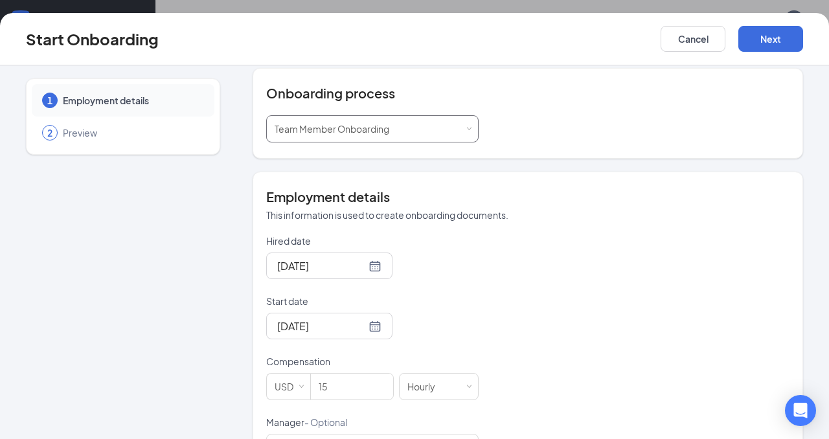
scroll to position [186, 0]
click at [311, 257] on input "Hired date" at bounding box center [321, 265] width 89 height 16
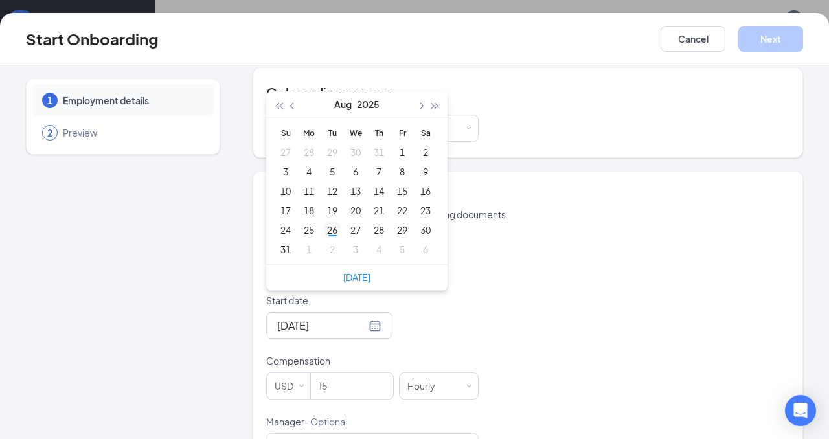
type input "[DATE]"
click at [334, 222] on div "26" at bounding box center [333, 230] width 16 height 16
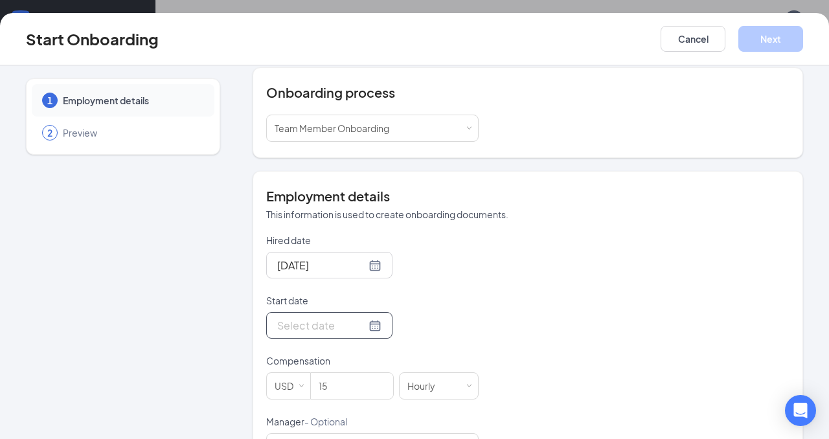
click at [326, 317] on input "Start date" at bounding box center [321, 325] width 89 height 16
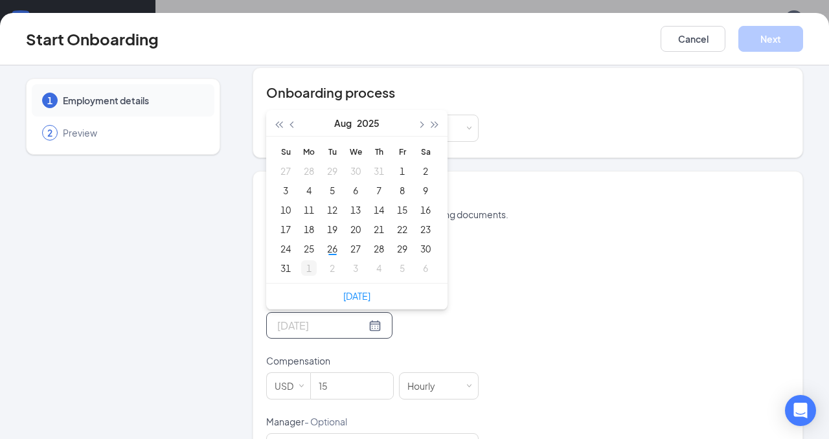
type input "[DATE]"
click at [304, 260] on div "1" at bounding box center [309, 268] width 16 height 16
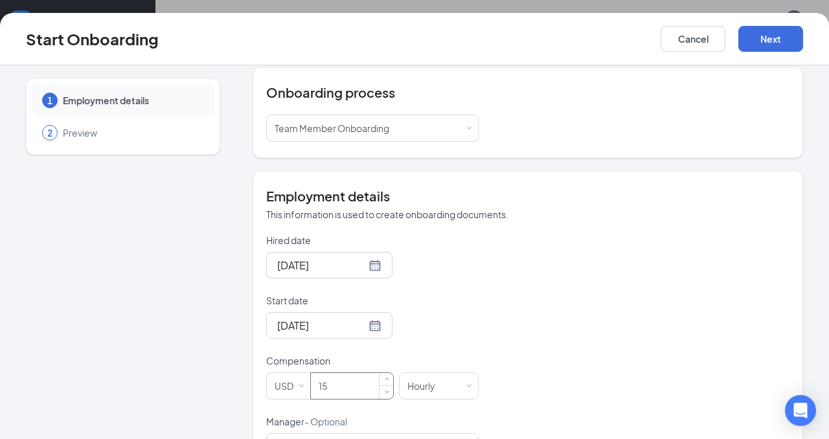
click at [364, 373] on input "15" at bounding box center [352, 386] width 82 height 26
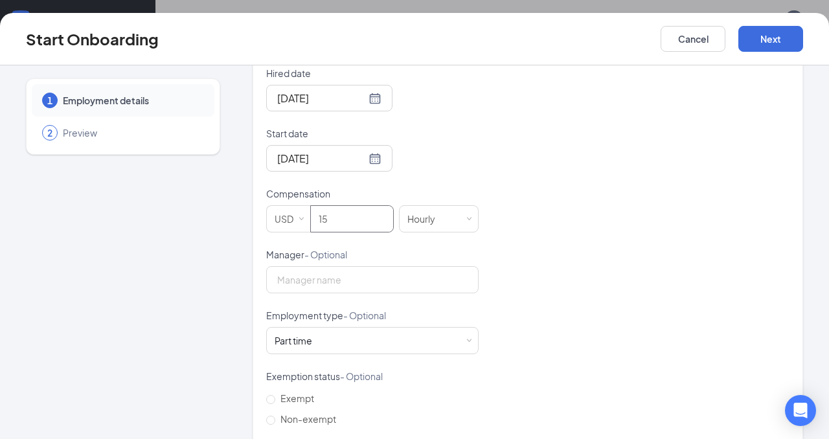
scroll to position [407, 0]
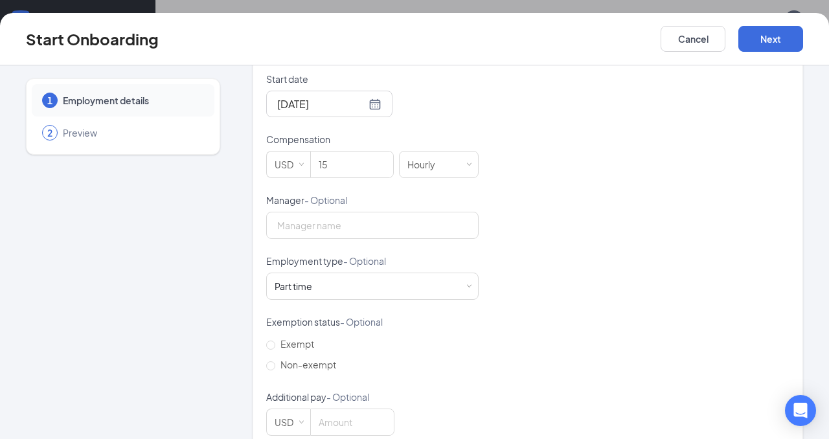
click at [696, 56] on div "Start Onboarding Cancel Next" at bounding box center [414, 39] width 829 height 52
click at [694, 41] on button "Cancel" at bounding box center [693, 39] width 65 height 26
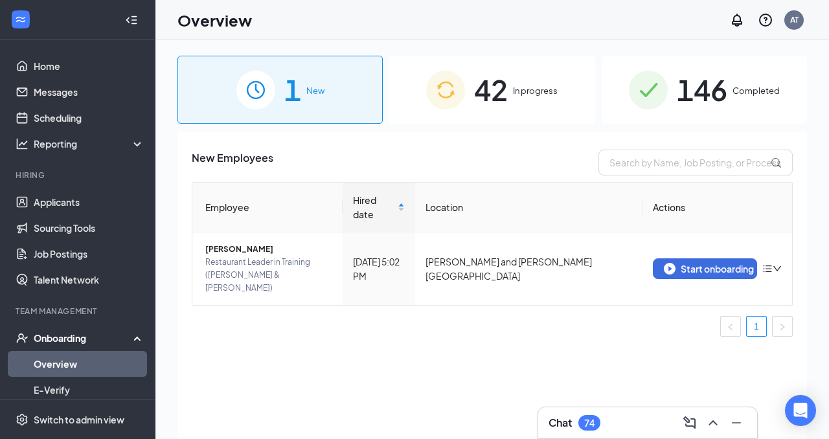
scroll to position [0, 0]
click at [244, 243] on span "[PERSON_NAME]" at bounding box center [268, 249] width 127 height 13
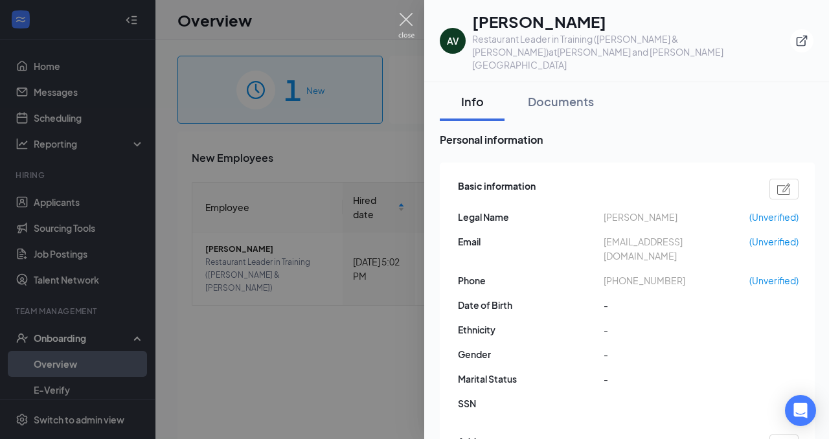
click at [408, 25] on img at bounding box center [406, 25] width 16 height 25
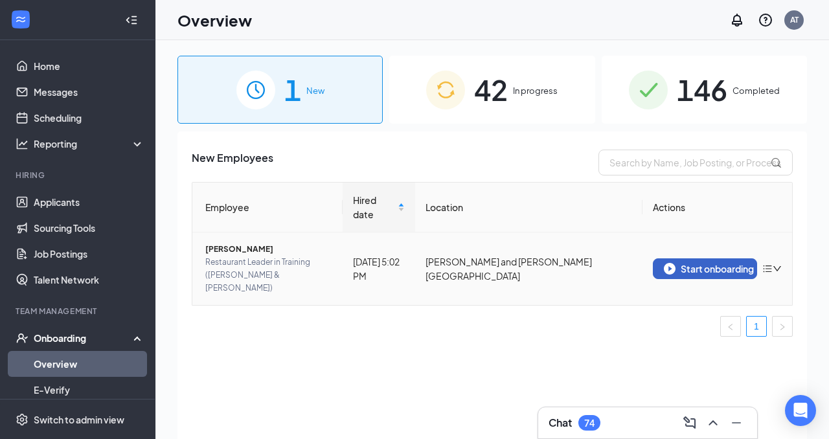
click at [709, 263] on div "Start onboarding" at bounding box center [705, 269] width 83 height 12
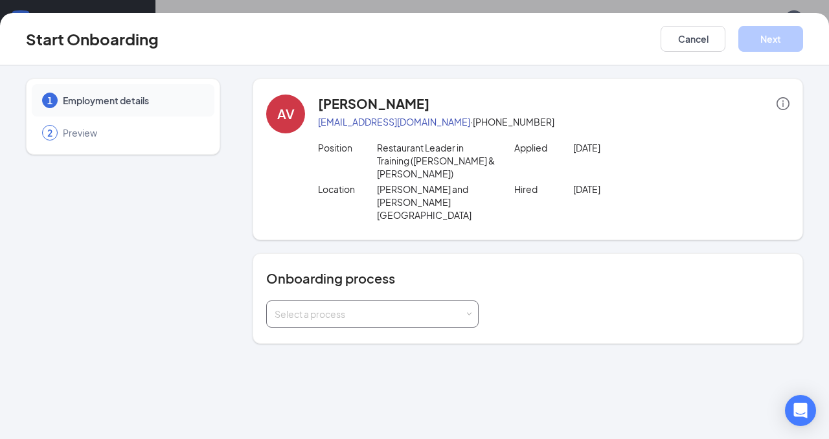
click at [453, 308] on div "Select a process" at bounding box center [370, 314] width 190 height 13
click at [418, 318] on li "Team Member Onboarding" at bounding box center [372, 315] width 212 height 23
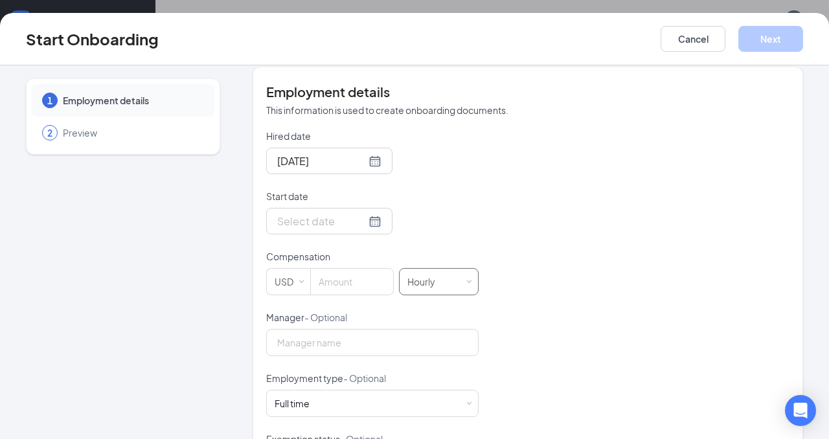
scroll to position [278, 0]
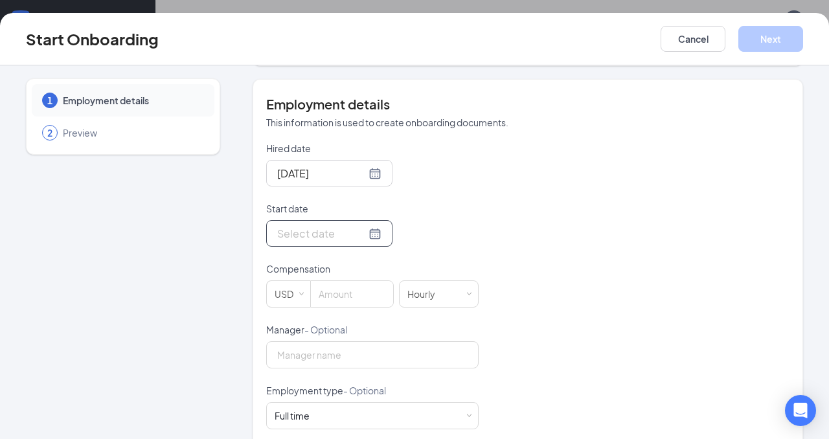
click at [352, 225] on div at bounding box center [329, 233] width 104 height 16
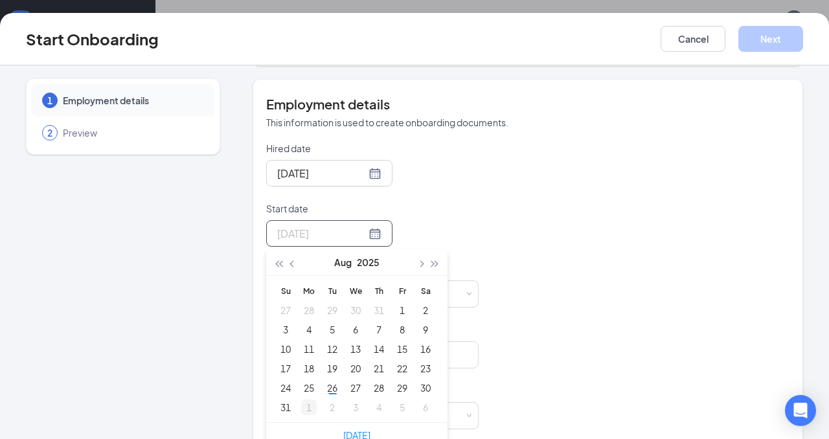
type input "[DATE]"
click at [310, 400] on div "1" at bounding box center [309, 408] width 16 height 16
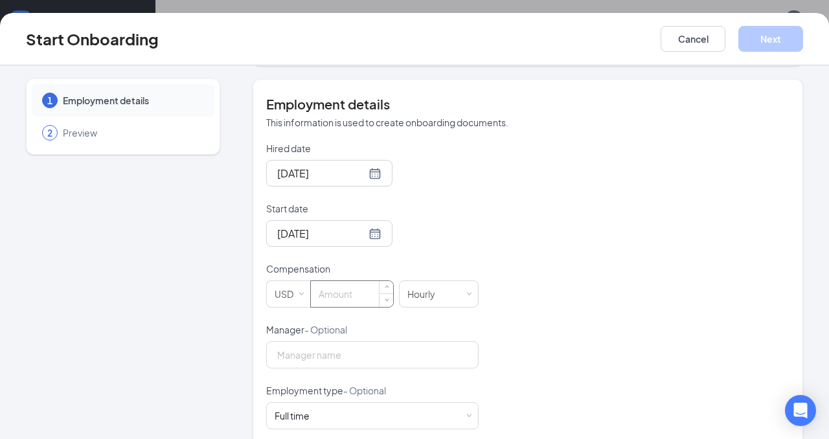
click at [344, 281] on input at bounding box center [352, 294] width 82 height 26
type input "20"
click at [354, 341] on input "Manager - Optional" at bounding box center [372, 354] width 212 height 27
type input "Ashlyn turmenne"
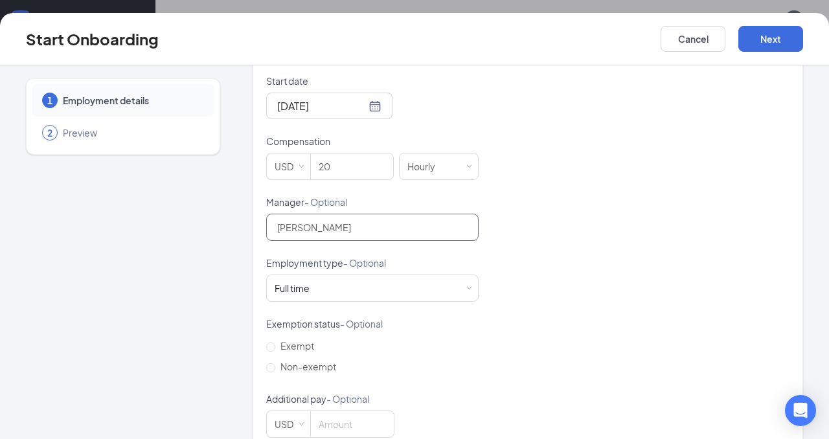
scroll to position [407, 0]
click at [773, 37] on button "Next" at bounding box center [770, 39] width 65 height 26
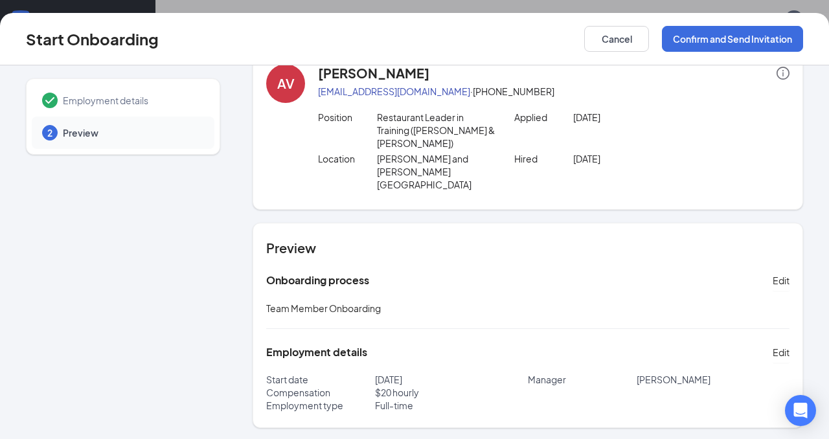
scroll to position [0, 0]
click at [718, 38] on button "Confirm and Send Invitation" at bounding box center [732, 39] width 141 height 26
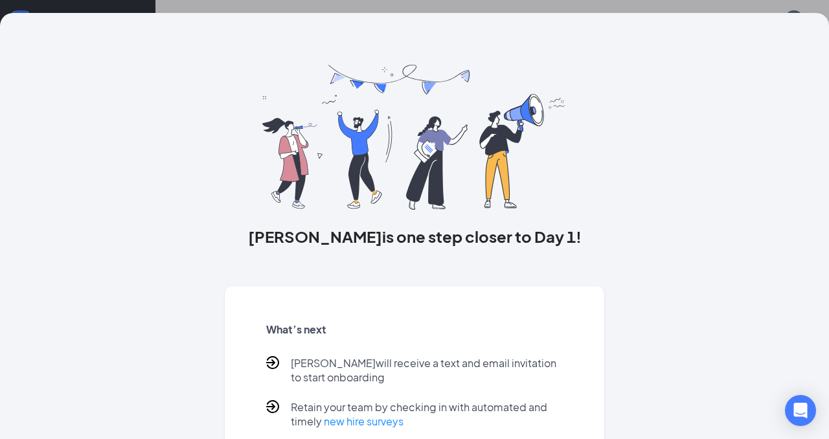
scroll to position [75, 0]
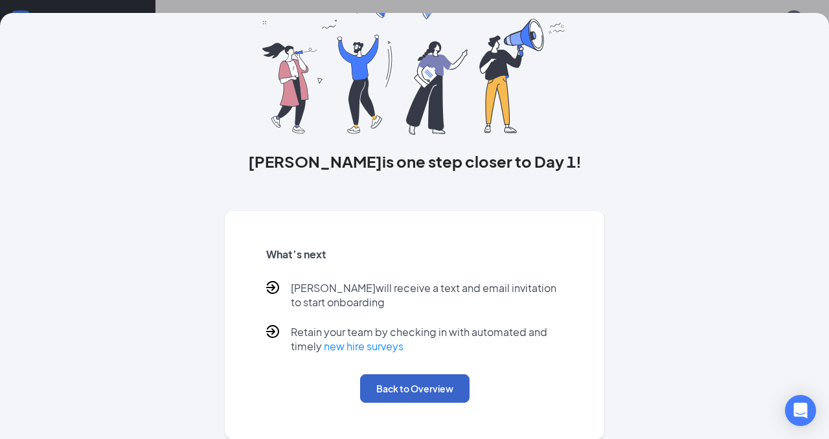
click at [400, 389] on button "Back to Overview" at bounding box center [414, 388] width 109 height 28
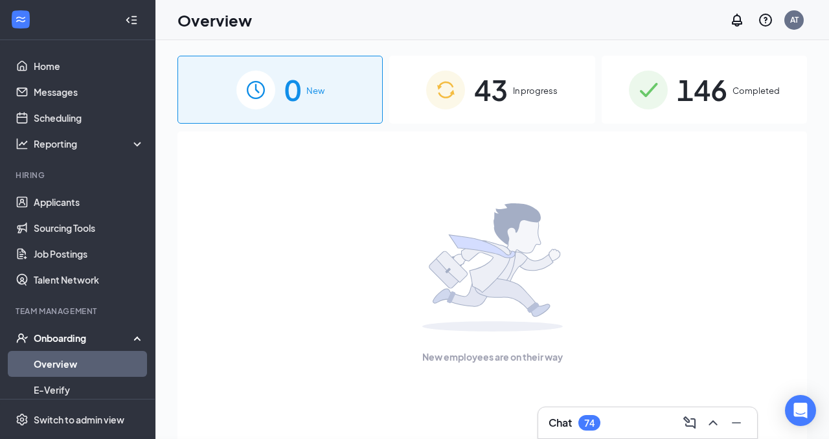
scroll to position [0, 0]
click at [641, 416] on div "Chat 74" at bounding box center [648, 423] width 198 height 21
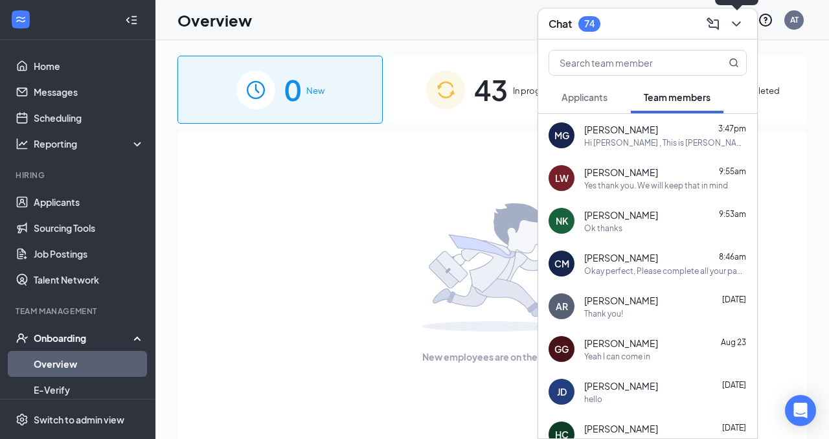
click at [739, 25] on icon "ChevronDown" at bounding box center [737, 24] width 16 height 16
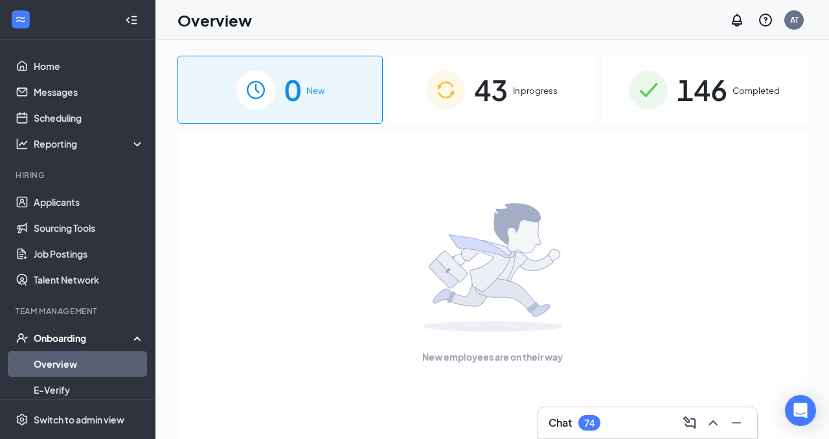
click at [539, 76] on div "43 In progress" at bounding box center [491, 90] width 205 height 68
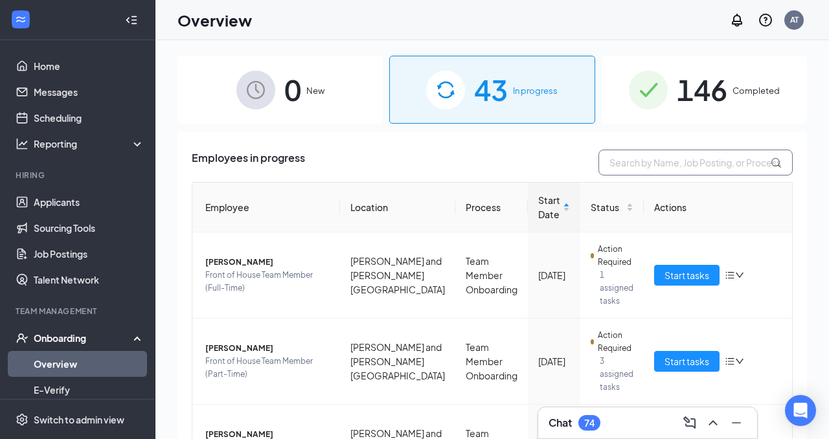
click at [685, 159] on input "text" at bounding box center [695, 163] width 194 height 26
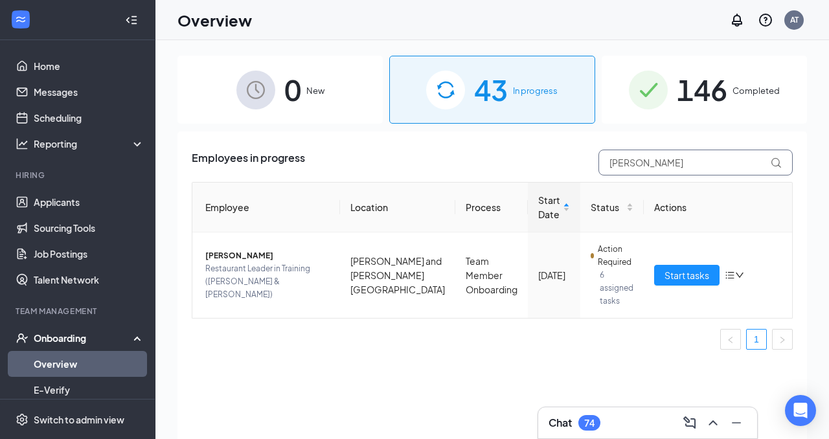
type input "[PERSON_NAME]"
click at [63, 204] on link "Applicants" at bounding box center [89, 202] width 111 height 26
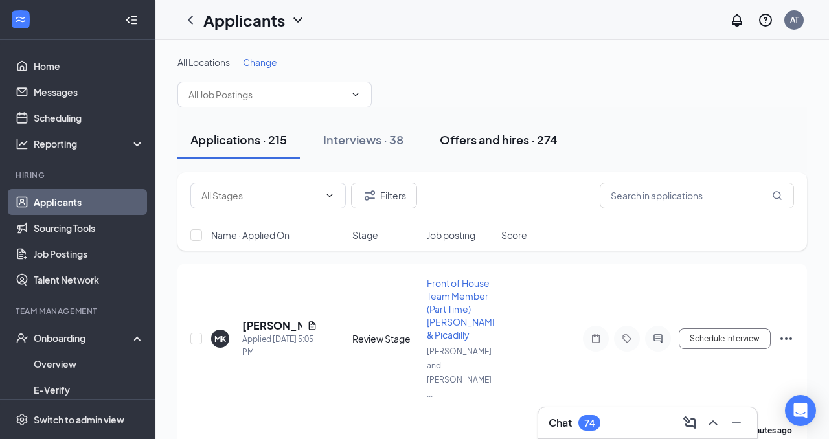
click at [542, 135] on div "Offers and hires · 274" at bounding box center [499, 139] width 118 height 16
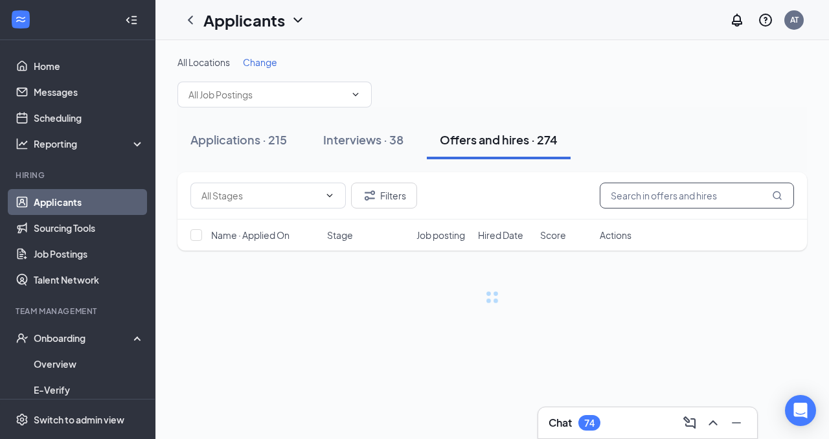
click at [660, 197] on input "text" at bounding box center [697, 196] width 194 height 26
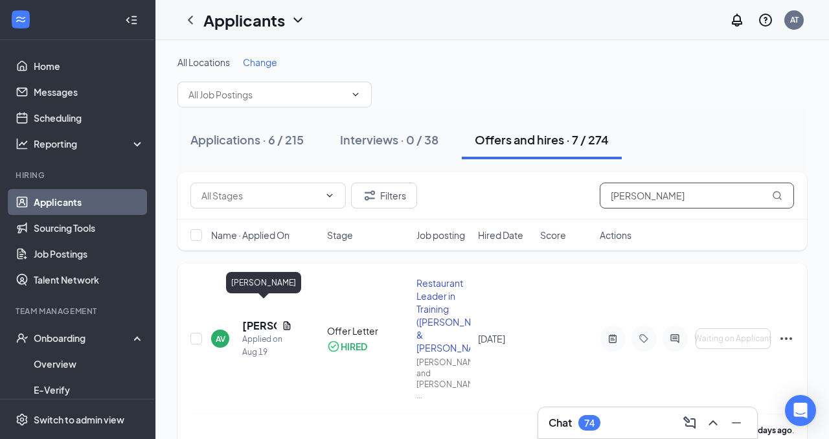
type input "[PERSON_NAME]"
click at [255, 319] on h5 "[PERSON_NAME]" at bounding box center [259, 326] width 34 height 14
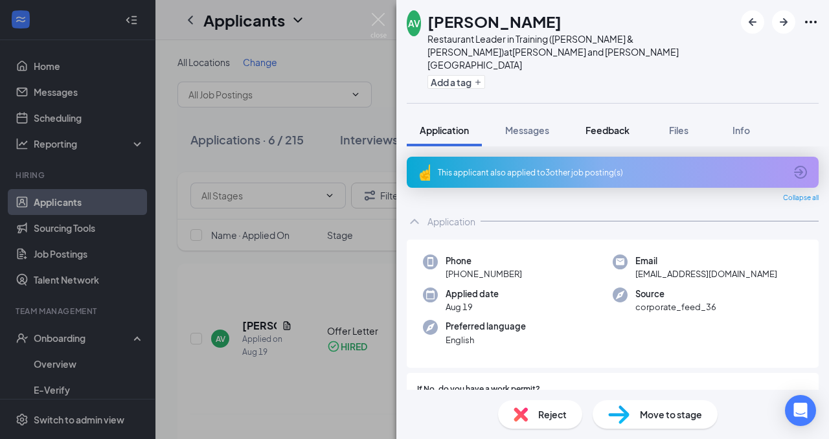
click at [619, 124] on span "Feedback" at bounding box center [608, 130] width 44 height 12
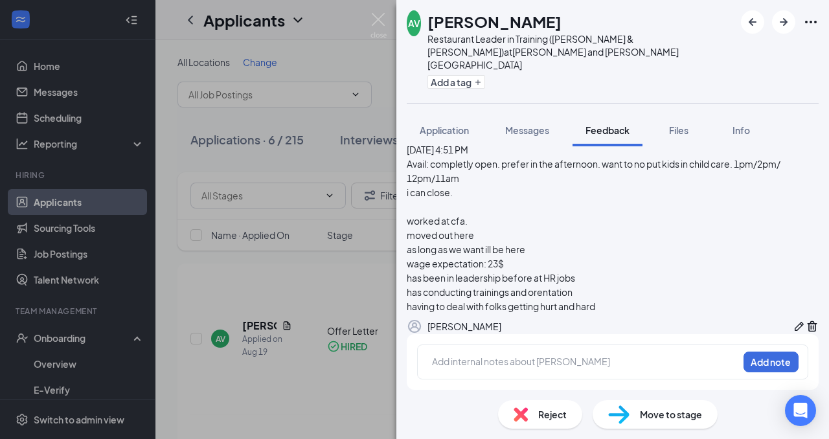
scroll to position [417, 0]
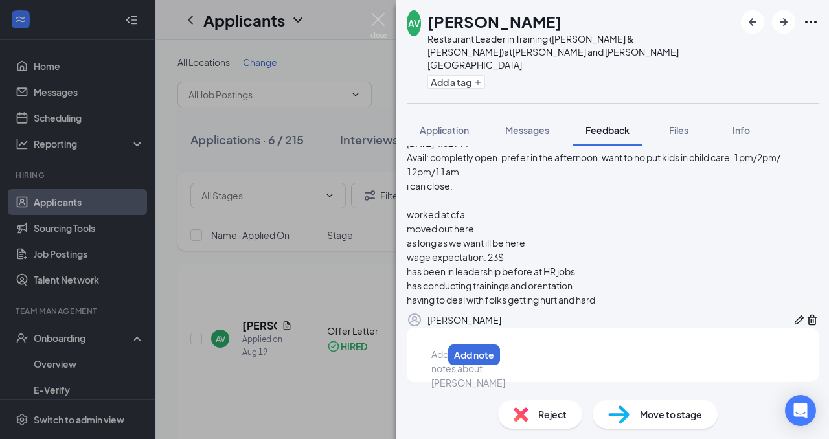
click at [442, 358] on div at bounding box center [437, 355] width 10 height 14
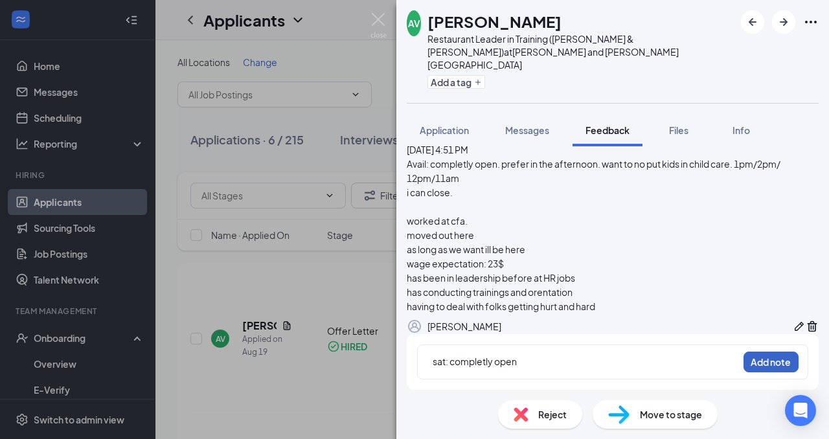
click at [768, 363] on button "Add note" at bounding box center [771, 362] width 55 height 21
click at [618, 367] on div at bounding box center [585, 362] width 305 height 14
click at [786, 357] on button "Add note" at bounding box center [771, 362] width 55 height 21
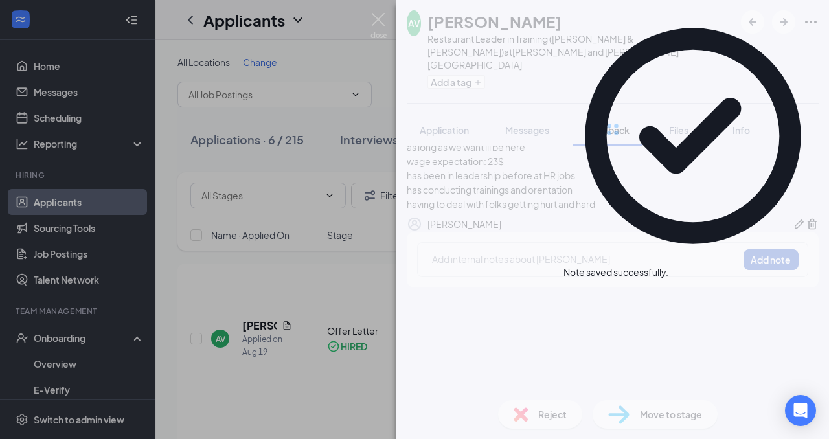
scroll to position [0, 0]
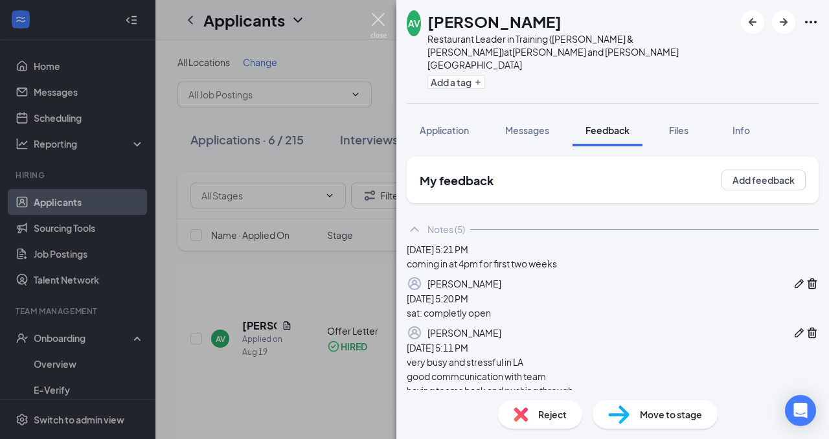
click at [376, 16] on img at bounding box center [378, 25] width 16 height 25
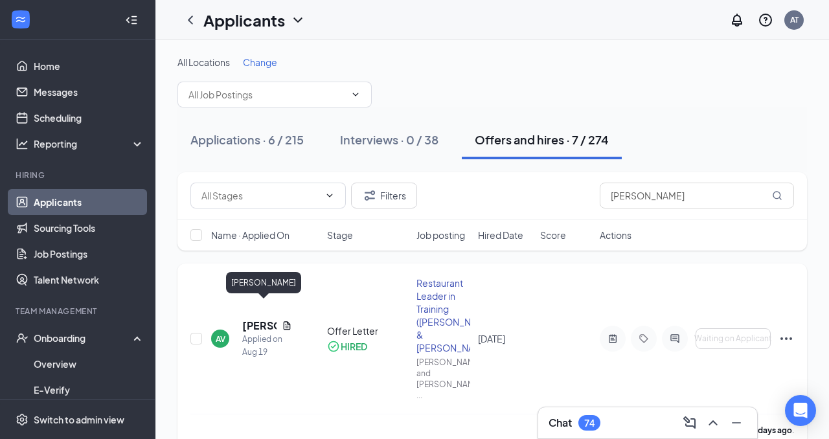
click at [255, 319] on h5 "[PERSON_NAME]" at bounding box center [259, 326] width 34 height 14
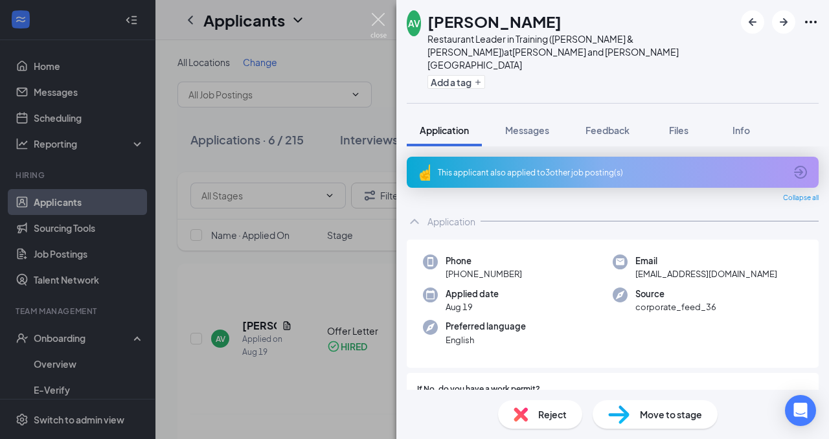
click at [381, 15] on img at bounding box center [378, 25] width 16 height 25
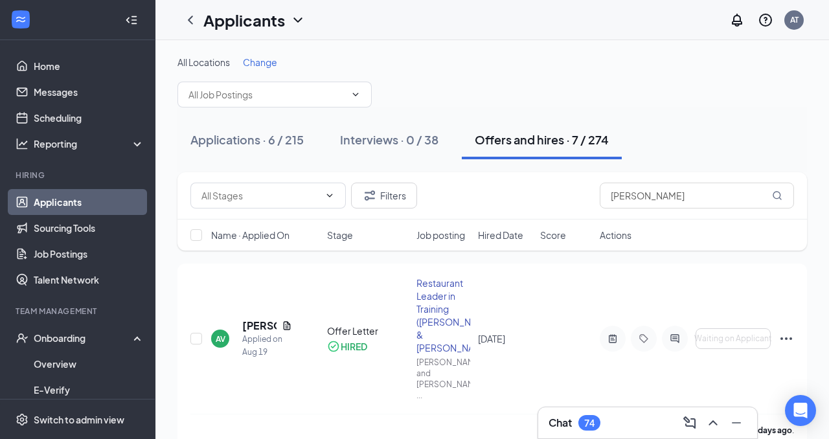
click at [714, 425] on icon "ChevronUp" at bounding box center [713, 423] width 16 height 16
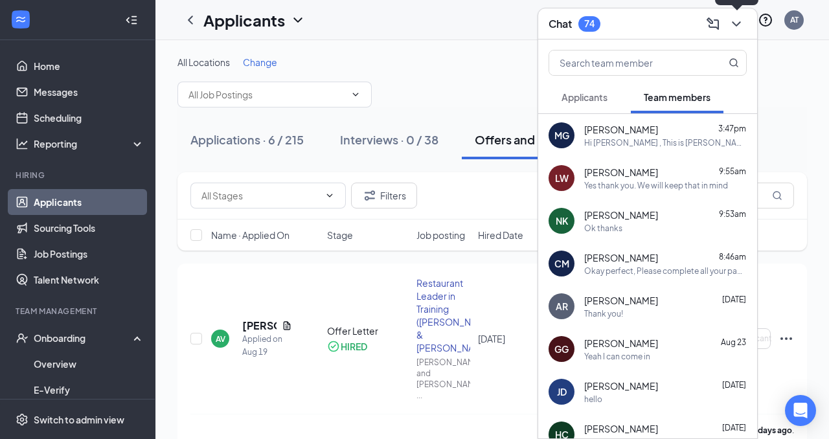
click at [740, 26] on icon "ChevronDown" at bounding box center [737, 24] width 16 height 16
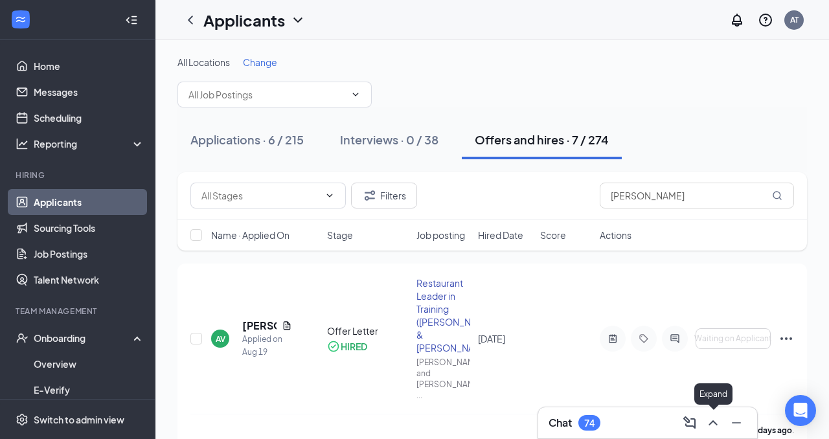
click at [714, 426] on icon "ChevronUp" at bounding box center [713, 423] width 16 height 16
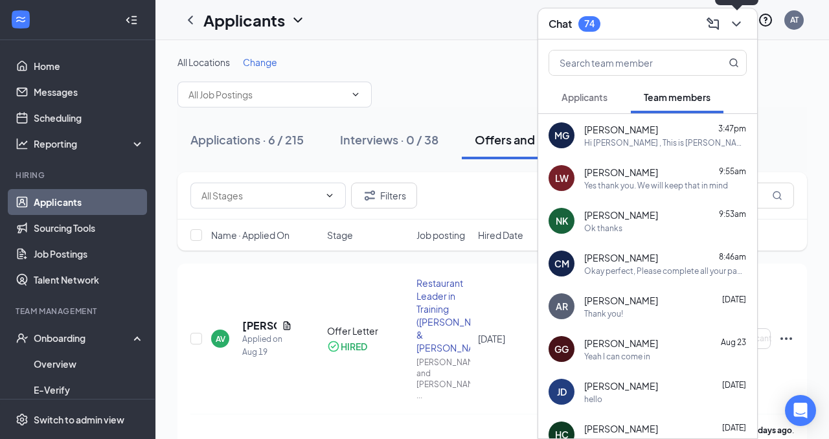
click at [738, 21] on icon "ChevronDown" at bounding box center [737, 24] width 16 height 16
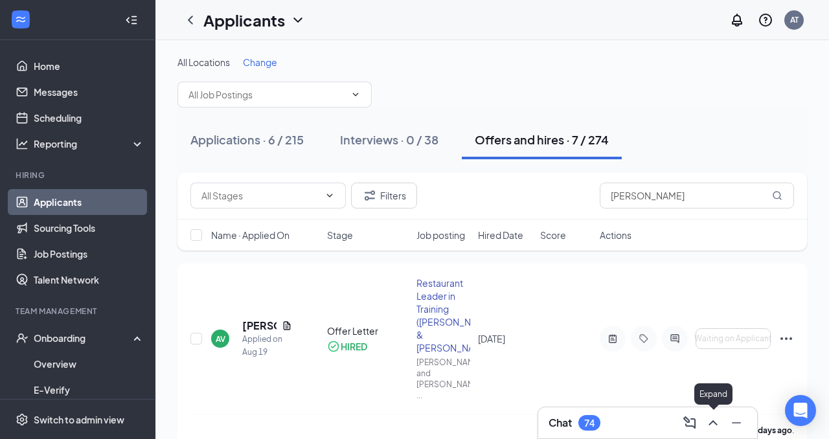
click at [713, 422] on icon "ChevronUp" at bounding box center [713, 423] width 16 height 16
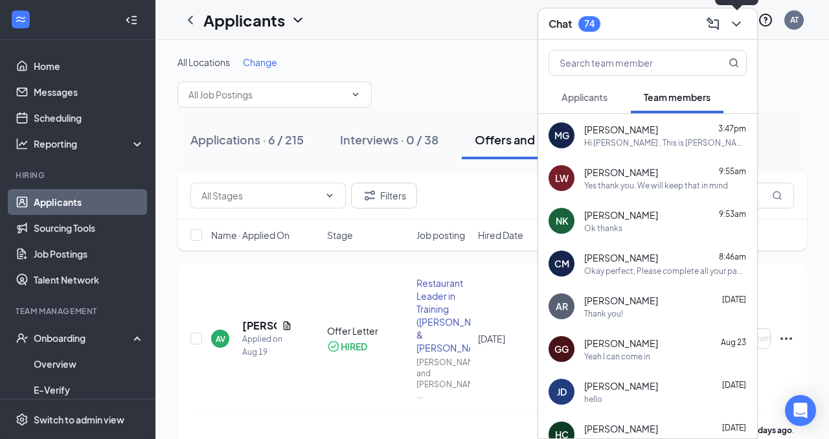
click at [745, 22] on button at bounding box center [736, 24] width 21 height 21
